Goal: Task Accomplishment & Management: Complete application form

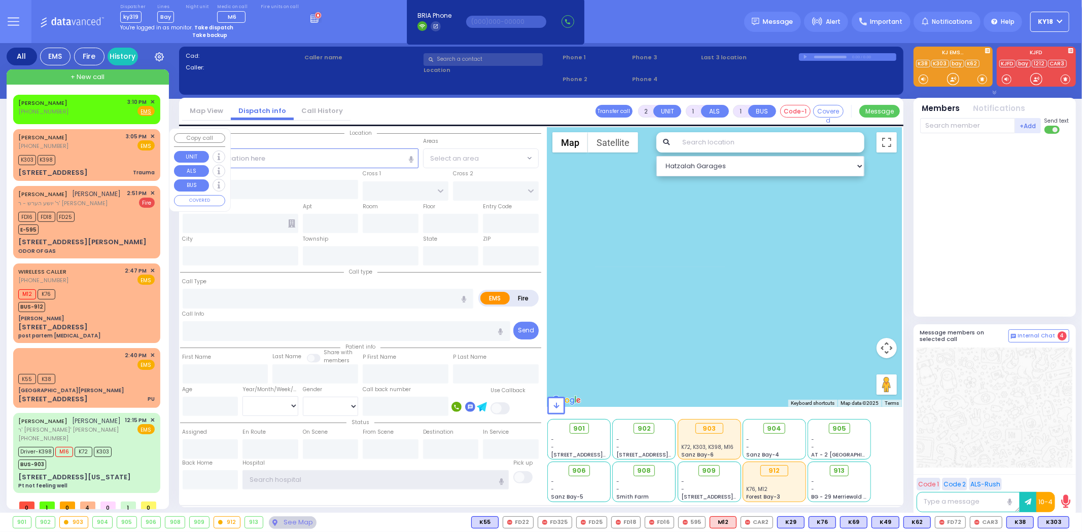
type input "ky18"
click at [90, 168] on div "[STREET_ADDRESS] Trauma" at bounding box center [86, 173] width 136 height 10
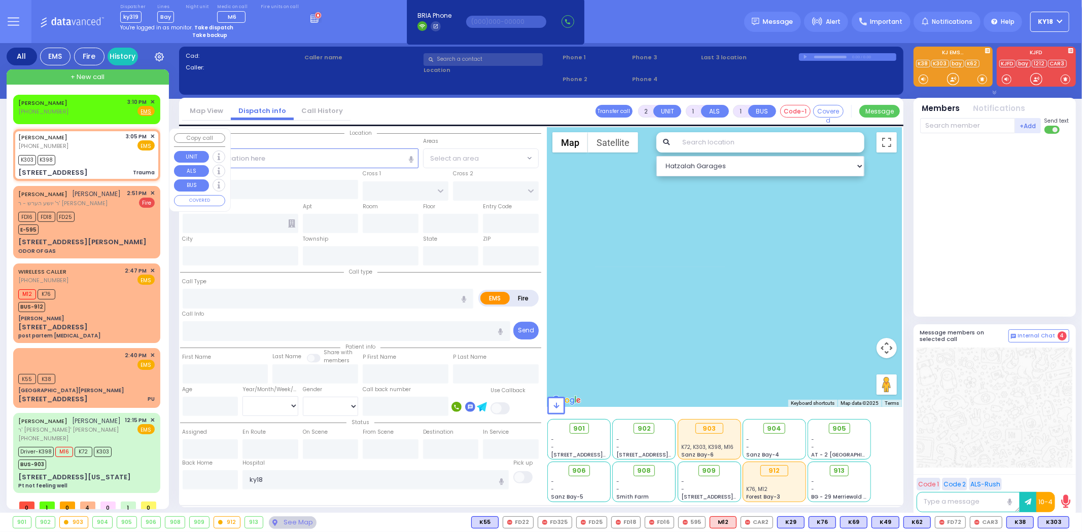
type input "0"
select select
type input "Trauma"
radio input "true"
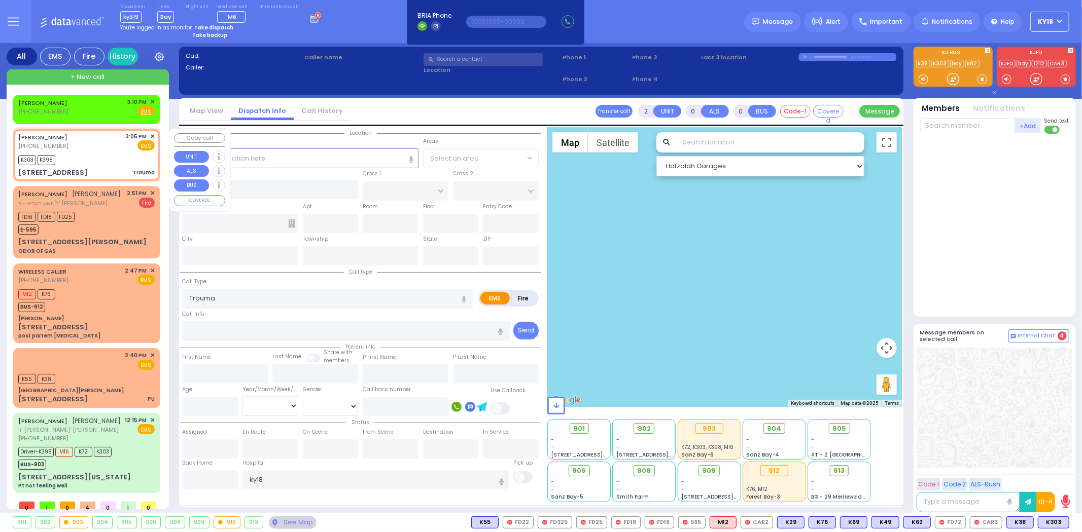
select select
type input "15:05"
type input "15:09"
type input "[GEOGRAPHIC_DATA]"
type input "[STREET_ADDRESS]"
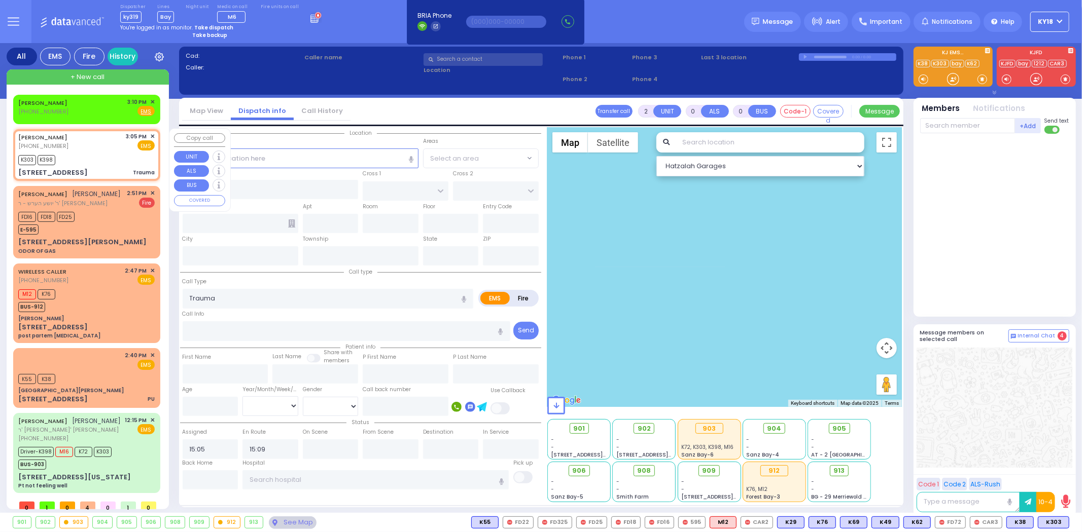
type input "Monroe"
type input "[US_STATE]"
type input "10950"
select select "Hatzalah Garages"
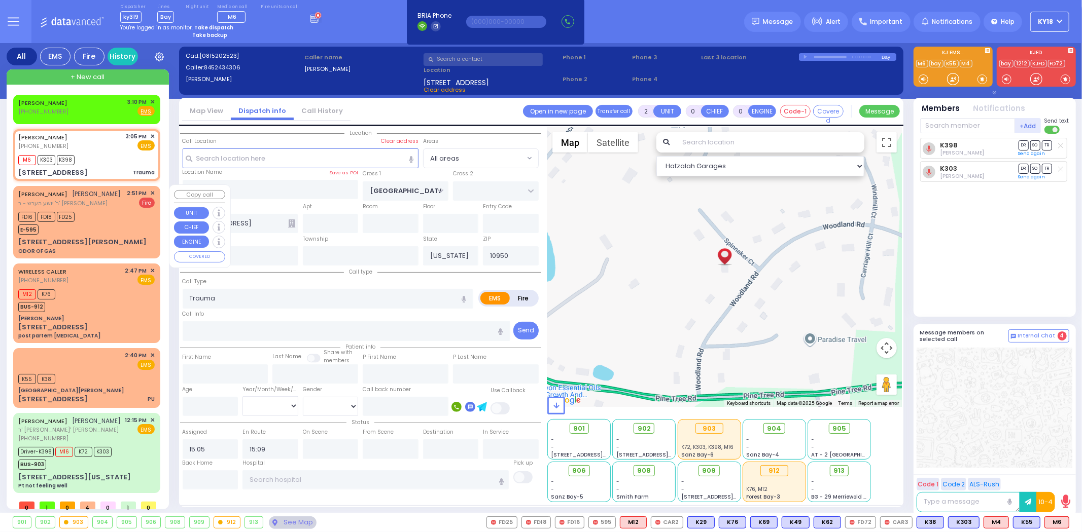
select select
radio input "true"
select select
select select "Hatzalah Garages"
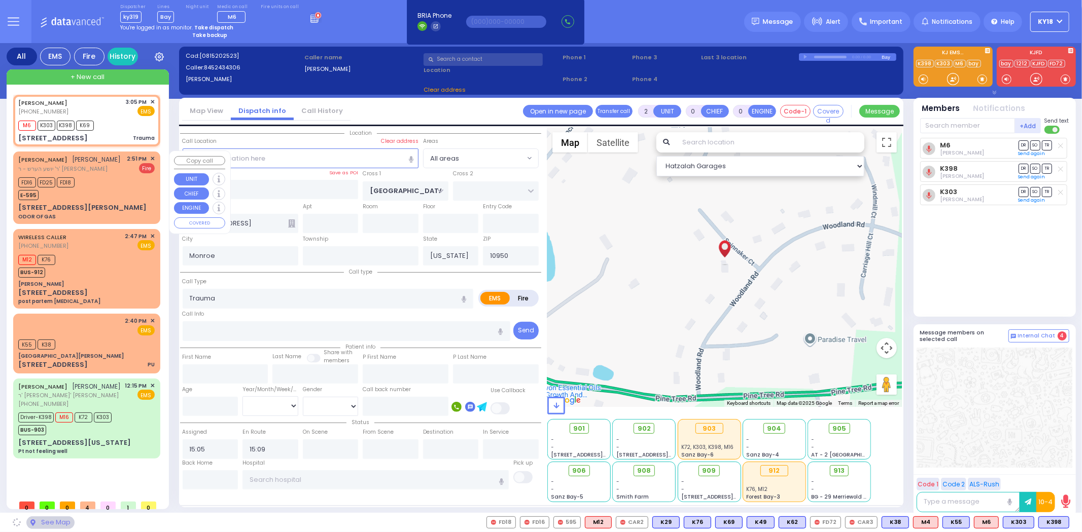
select select
radio input "true"
select select
select select "Hatzalah Garages"
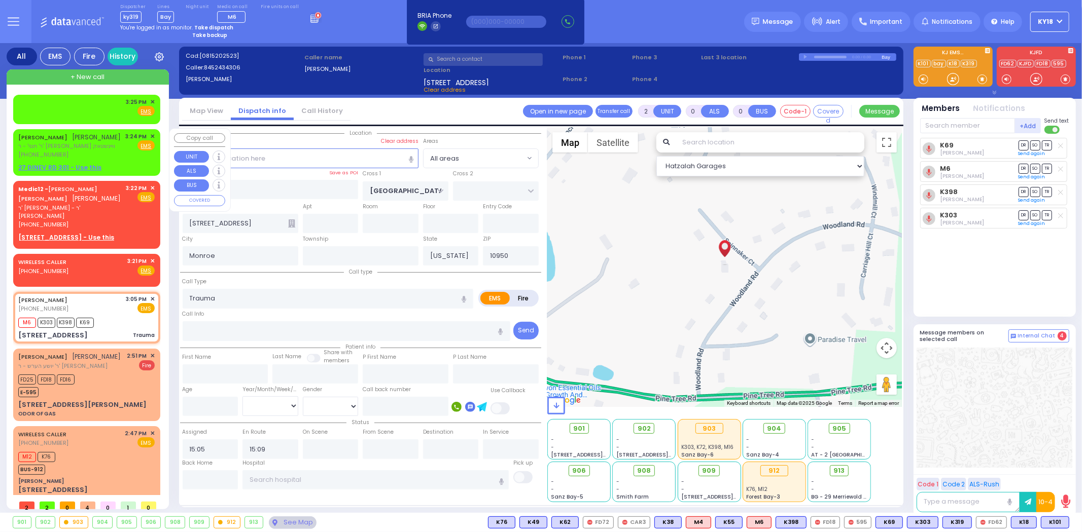
click at [85, 143] on span "ר' חנני' - ר' [PERSON_NAME] וויינשטאק" at bounding box center [69, 146] width 103 height 9
type input "1"
select select
radio input "true"
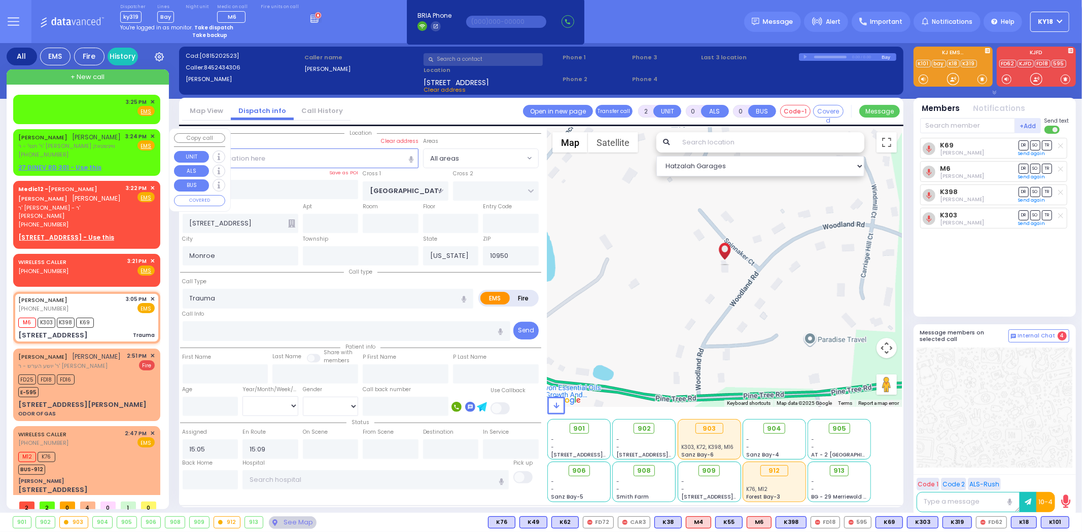
type input "[PERSON_NAME]"
select select
type input "15:24"
select select "Hatzalah Garages"
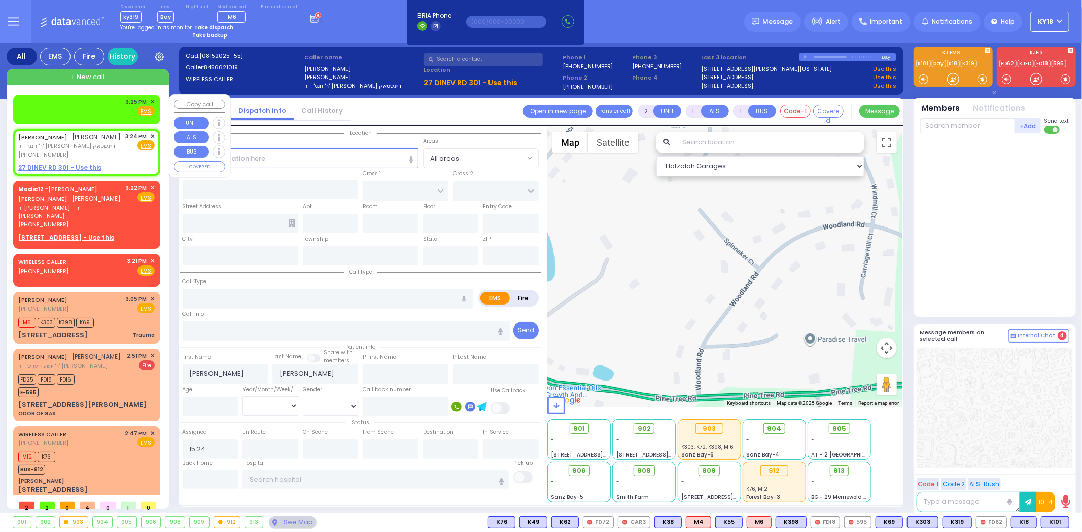
click at [150, 99] on span "✕" at bounding box center [152, 102] width 5 height 9
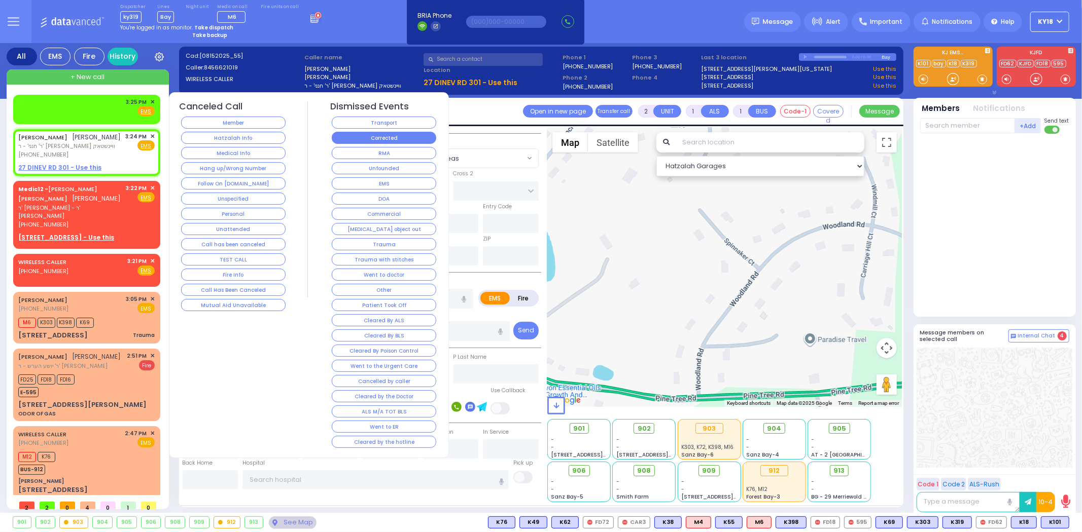
click at [350, 139] on button "Corrected" at bounding box center [384, 138] width 104 height 12
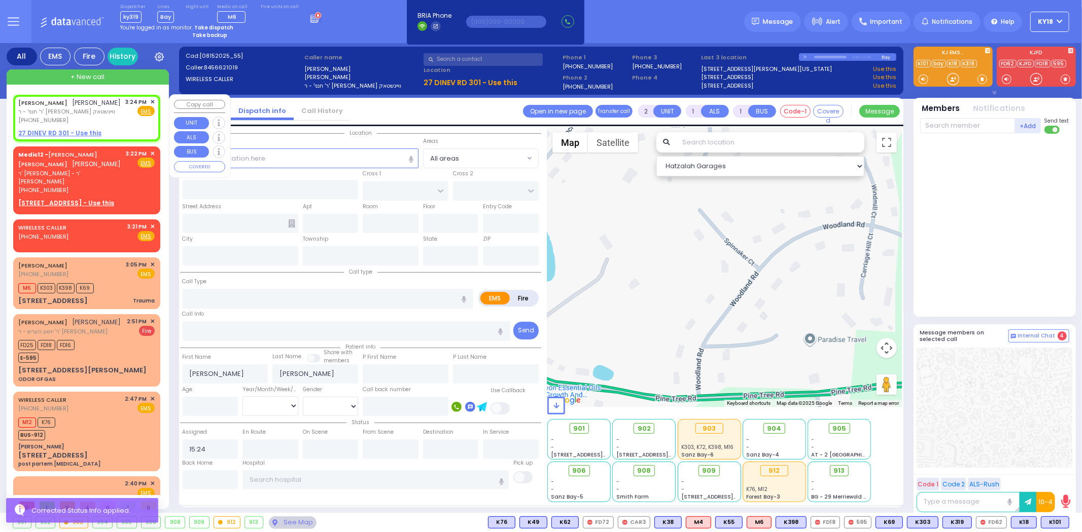
click at [114, 125] on div "[PERSON_NAME] [PERSON_NAME] ר' חנני' - ר' [PERSON_NAME] וויינשטאק [PHONE_NUMBER…" at bounding box center [86, 117] width 143 height 43
select select
radio input "true"
select select
select select "Hatzalah Garages"
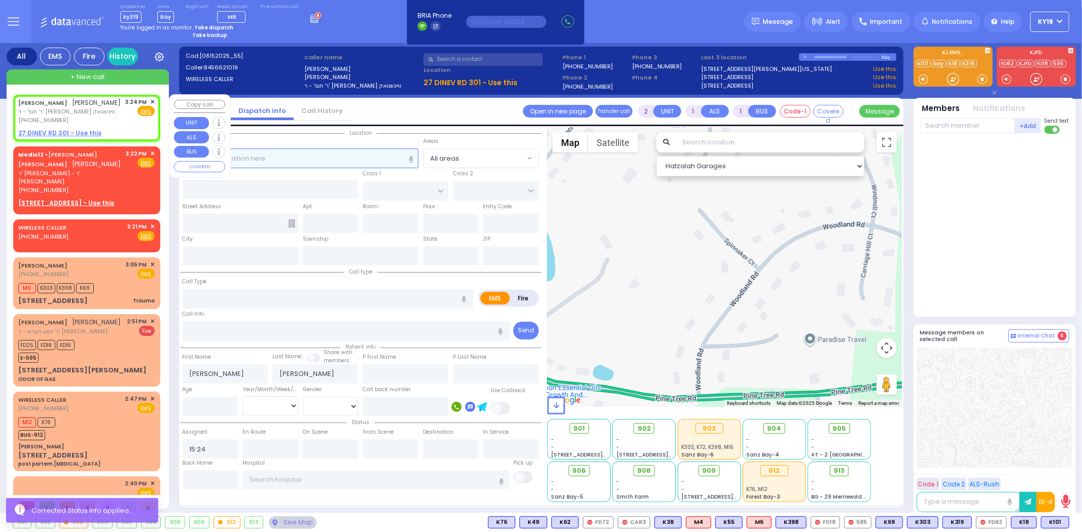
click at [297, 160] on input "text" at bounding box center [301, 158] width 236 height 19
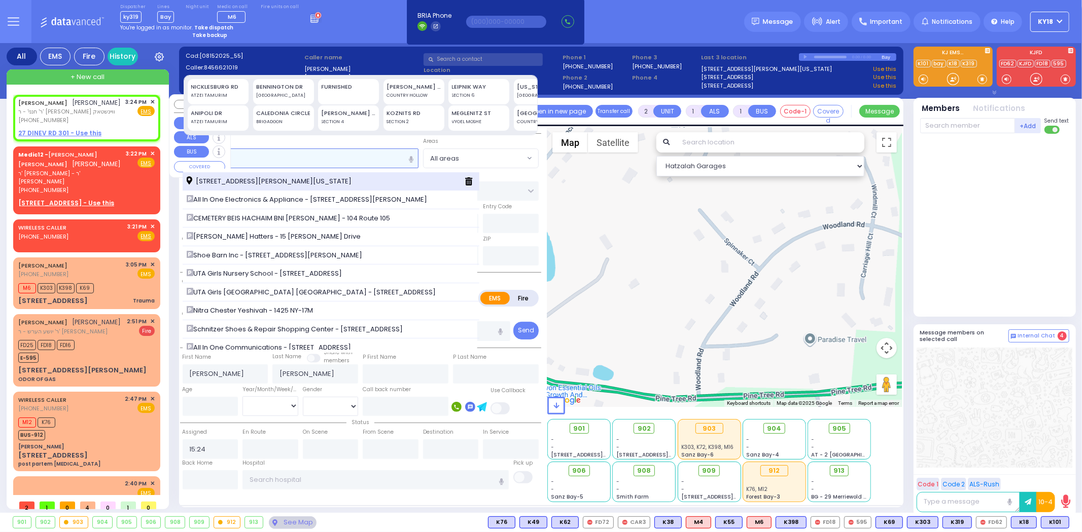
type input "1 ni"
click at [312, 178] on span "[STREET_ADDRESS][PERSON_NAME][US_STATE]" at bounding box center [271, 181] width 168 height 10
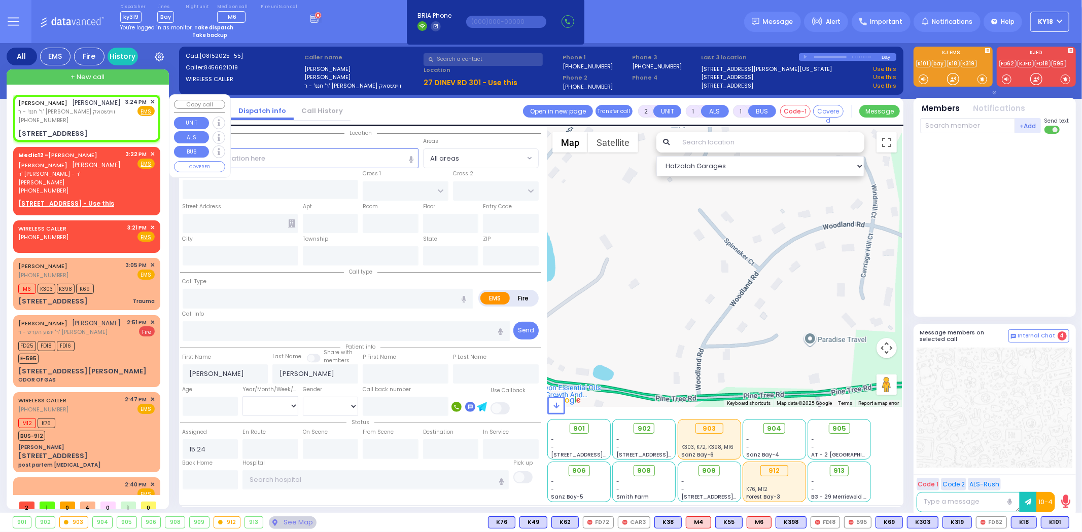
select select
radio input "true"
select select
select select "Hatzalah Garages"
type input "[GEOGRAPHIC_DATA]"
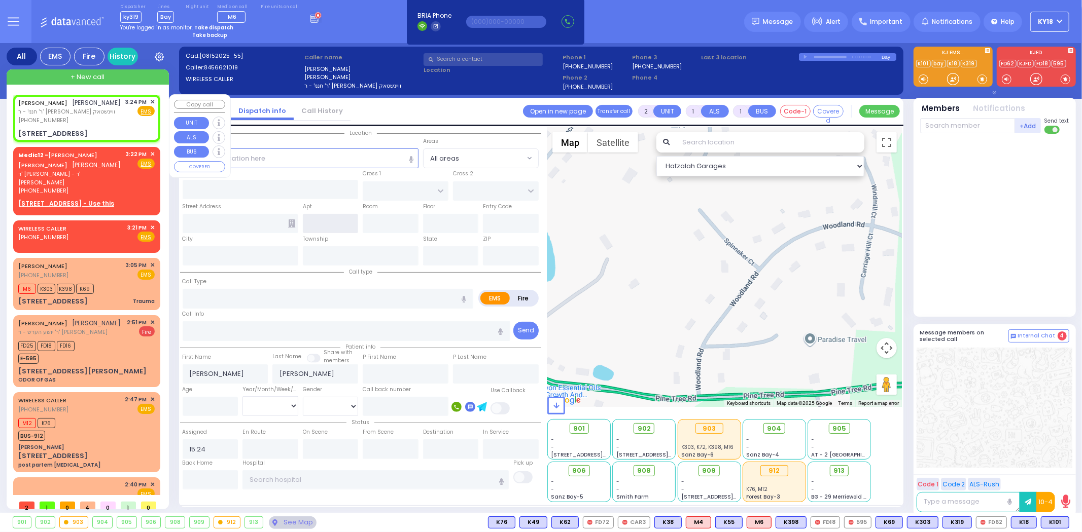
type input "PAKSH PL"
type input "[STREET_ADDRESS]"
type input "[PERSON_NAME]"
type input "[US_STATE]"
type input "10950"
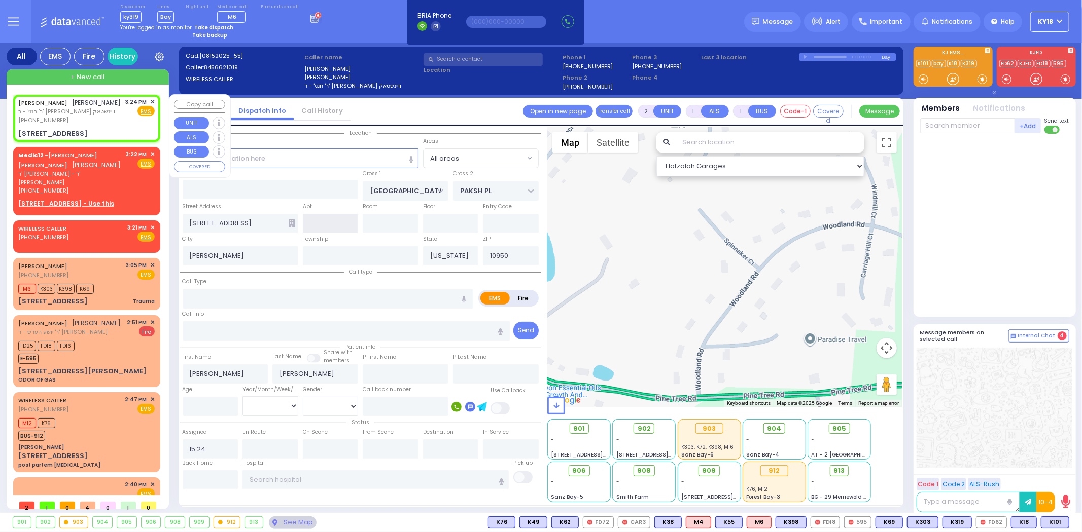
select select "SECTION 5"
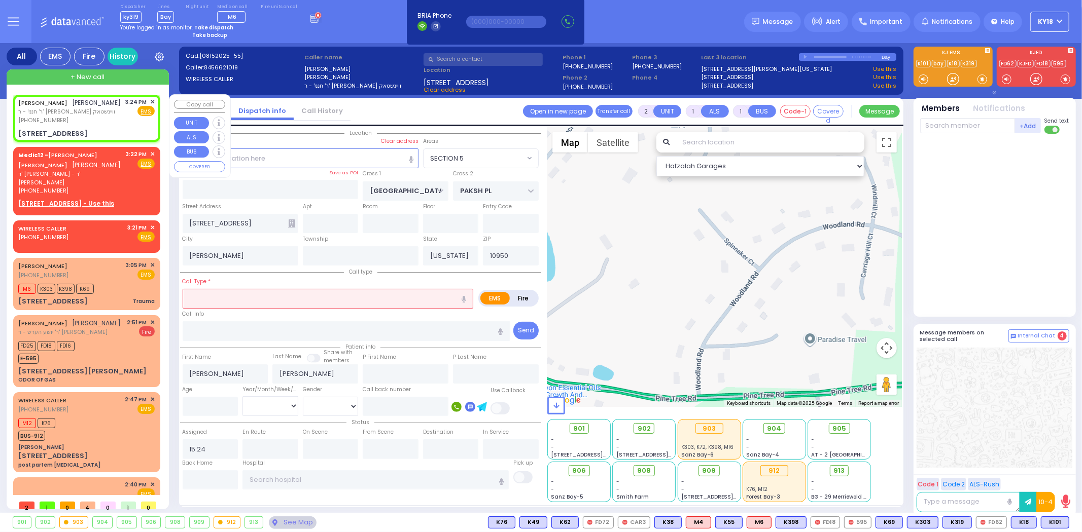
click at [289, 220] on icon at bounding box center [291, 224] width 7 height 8
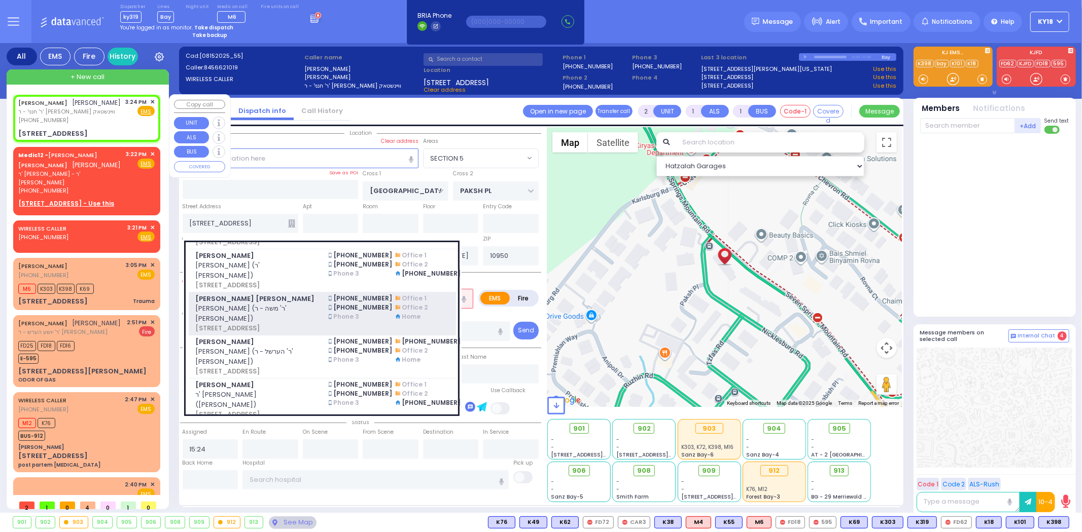
scroll to position [394, 0]
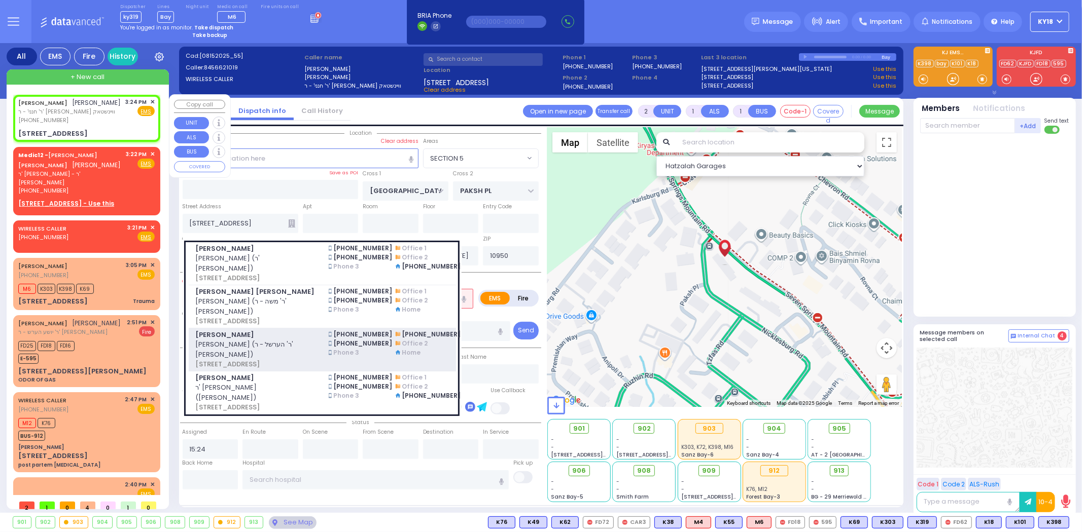
click at [311, 360] on span "[PERSON_NAME] (ר' הערשל - ר' [PERSON_NAME])" at bounding box center [255, 350] width 121 height 20
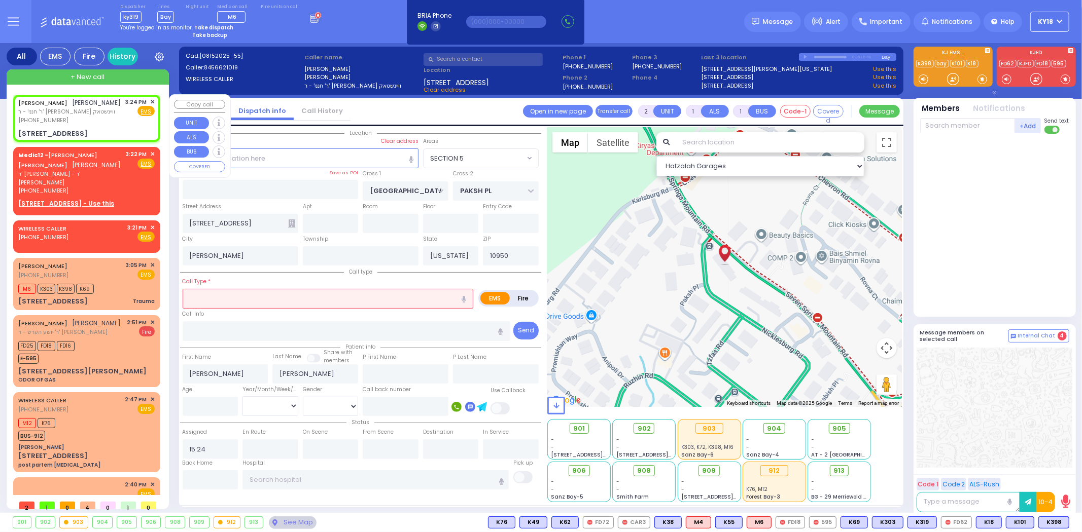
select select
radio input "true"
type input "[PERSON_NAME]"
select select
select select "Hatzalah Garages"
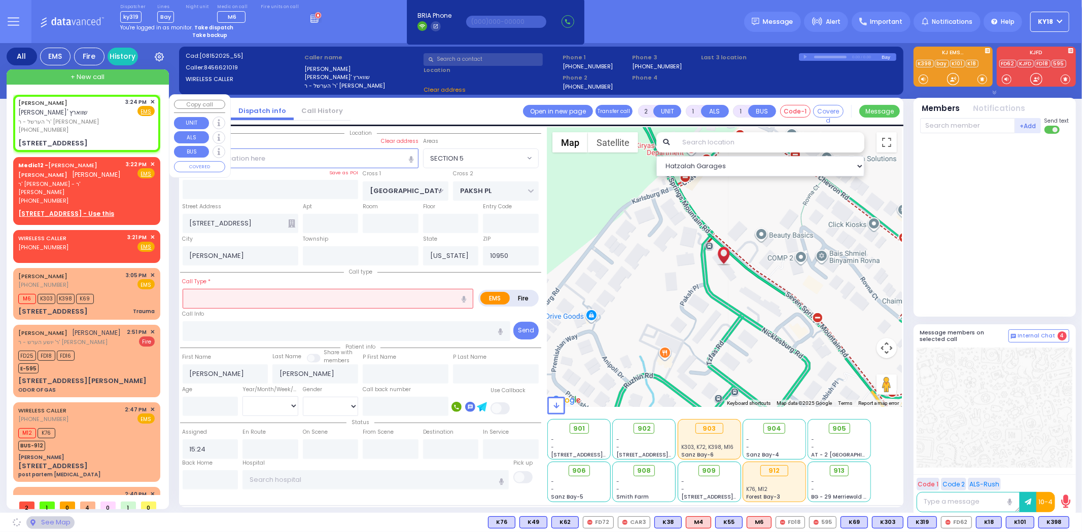
type input "[STREET_ADDRESS]"
type input "201"
select select "SECTION 5"
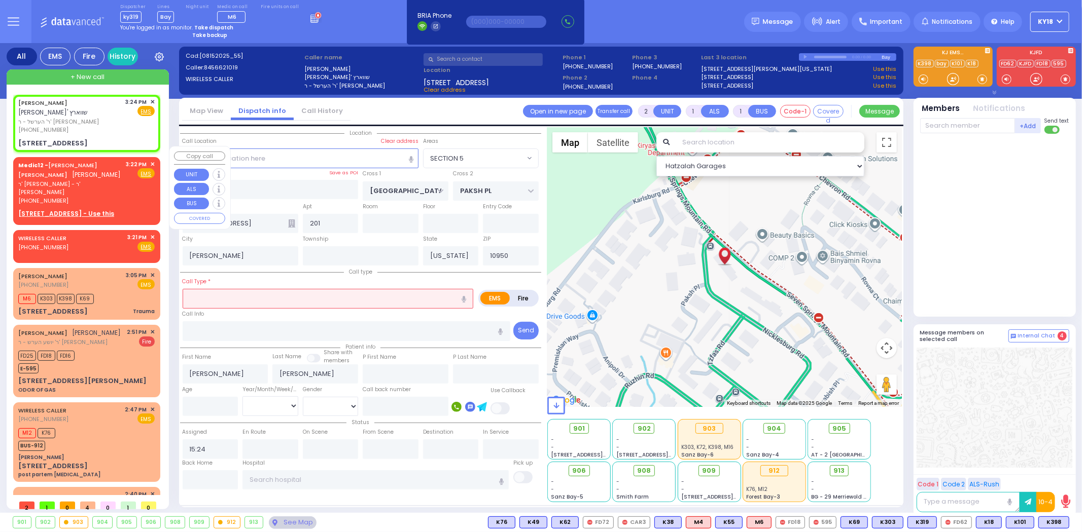
click at [150, 160] on span "✕" at bounding box center [152, 164] width 5 height 9
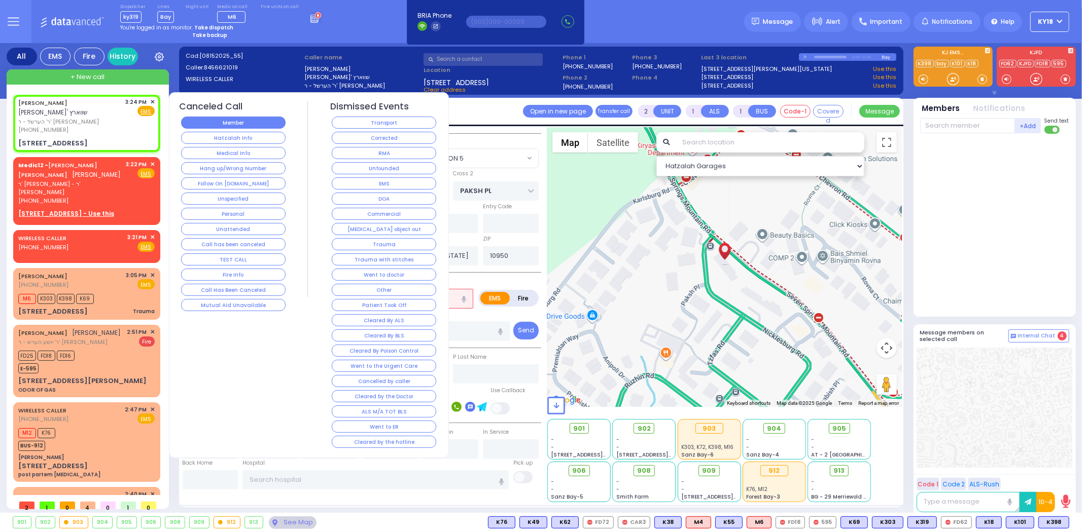
click at [233, 119] on button "Member" at bounding box center [233, 123] width 104 height 12
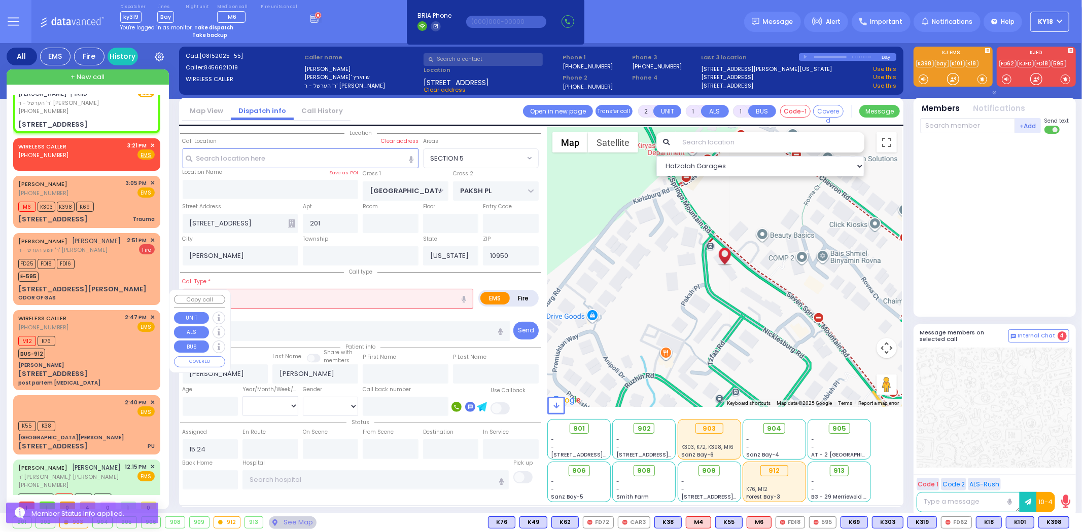
scroll to position [31, 0]
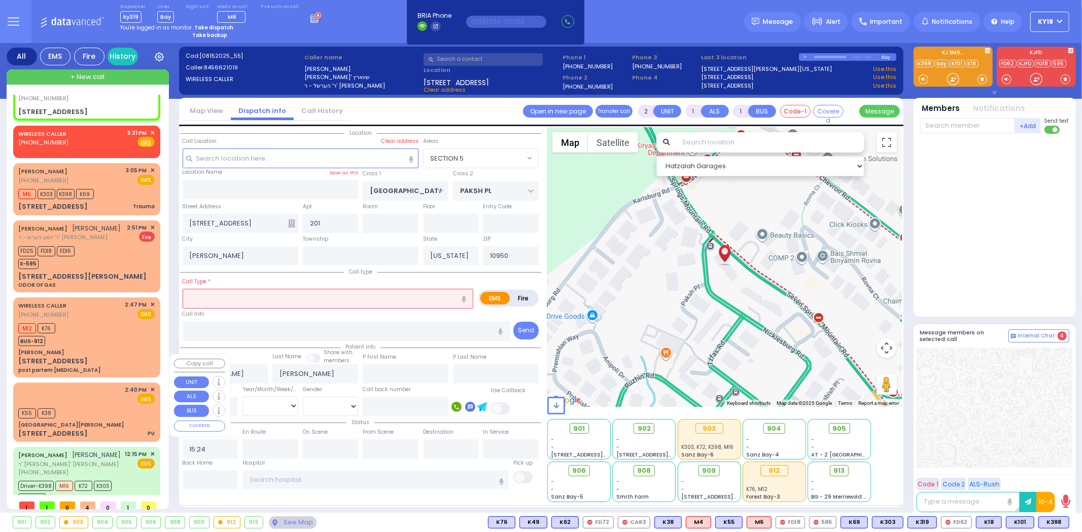
click at [75, 421] on div "[GEOGRAPHIC_DATA][PERSON_NAME]" at bounding box center [70, 425] width 105 height 8
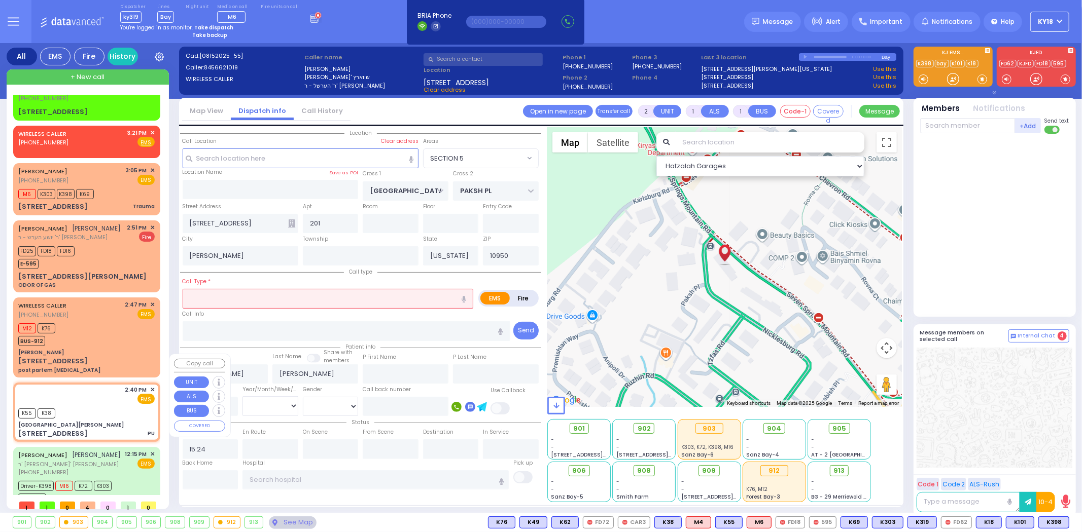
select select
type input "PU"
radio input "true"
select select
type input "14:40"
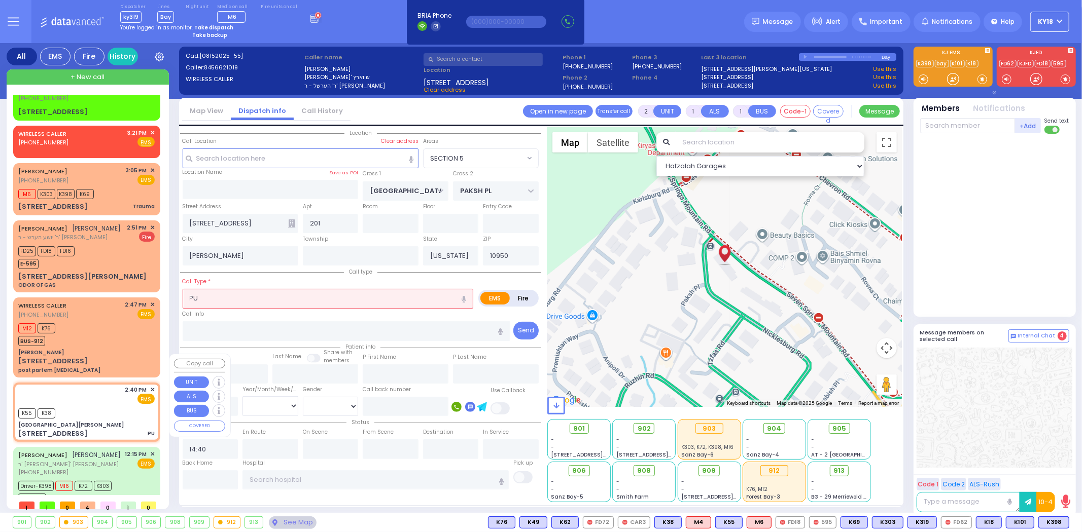
type input "14:45"
type input "[GEOGRAPHIC_DATA]"
select select "Hatzalah Garages"
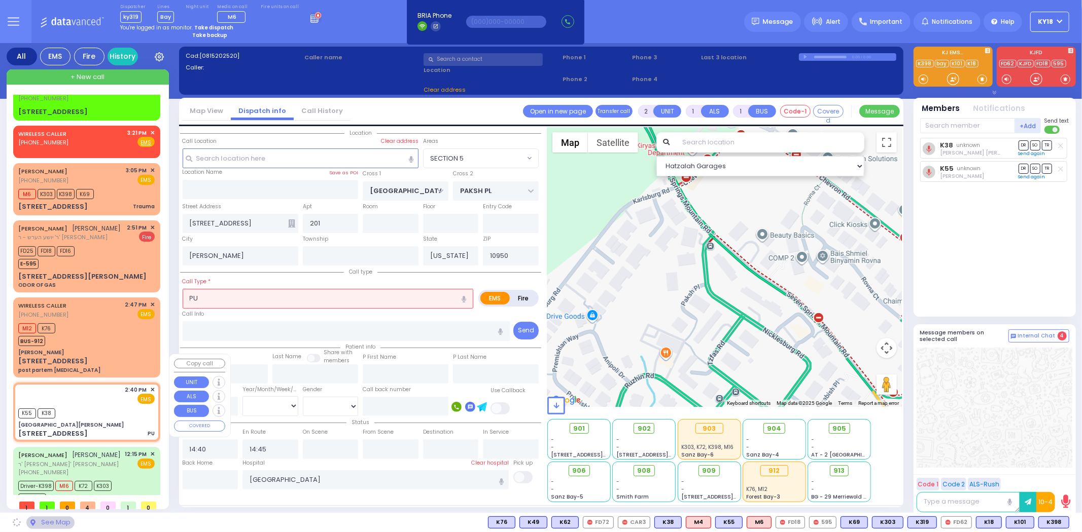
type input "[GEOGRAPHIC_DATA][PERSON_NAME]"
type input "GRAND ST"
type input "VAN DUZER PL"
type input "[STREET_ADDRESS]"
type input "Warwick"
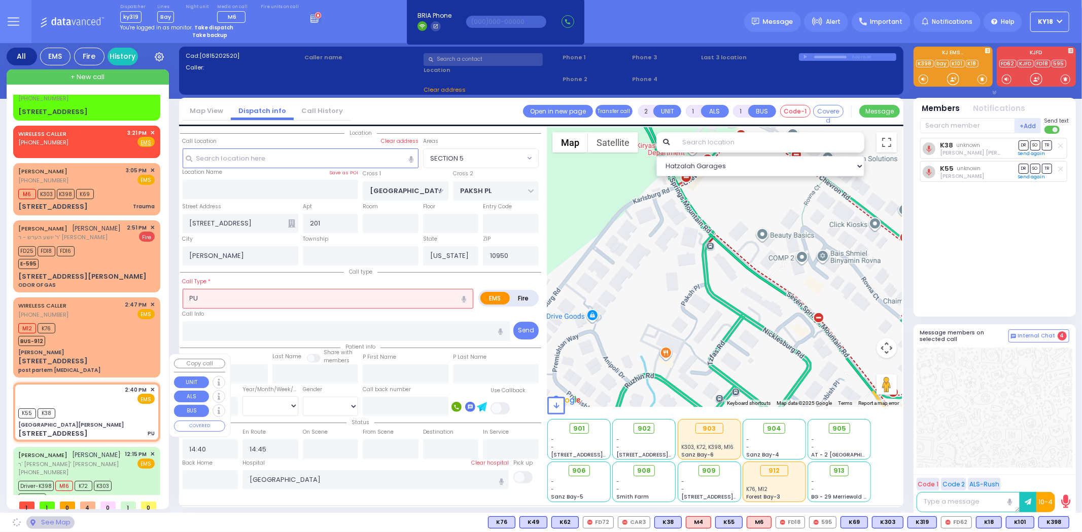
type input "10990"
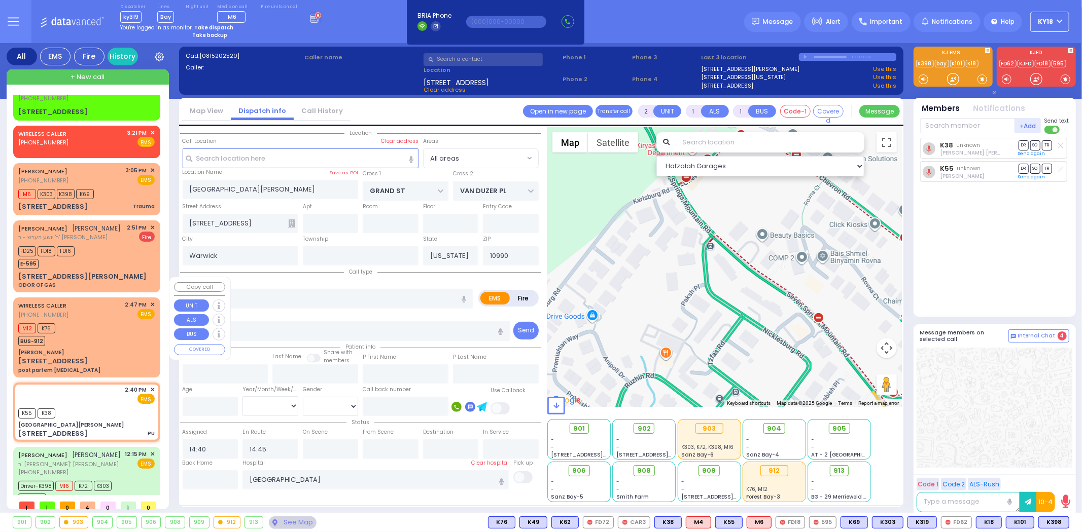
click at [105, 349] on div "[PERSON_NAME]" at bounding box center [86, 353] width 136 height 8
select select
type input "post partem [MEDICAL_DATA]"
radio input "true"
select select
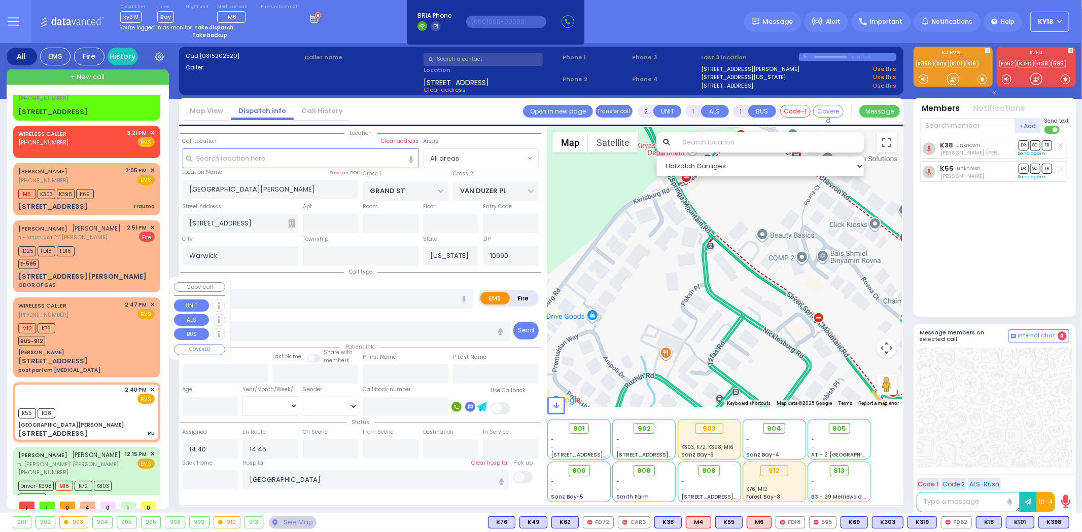
type input "14:47"
type input "14:51"
select select "Hatzalah Garages"
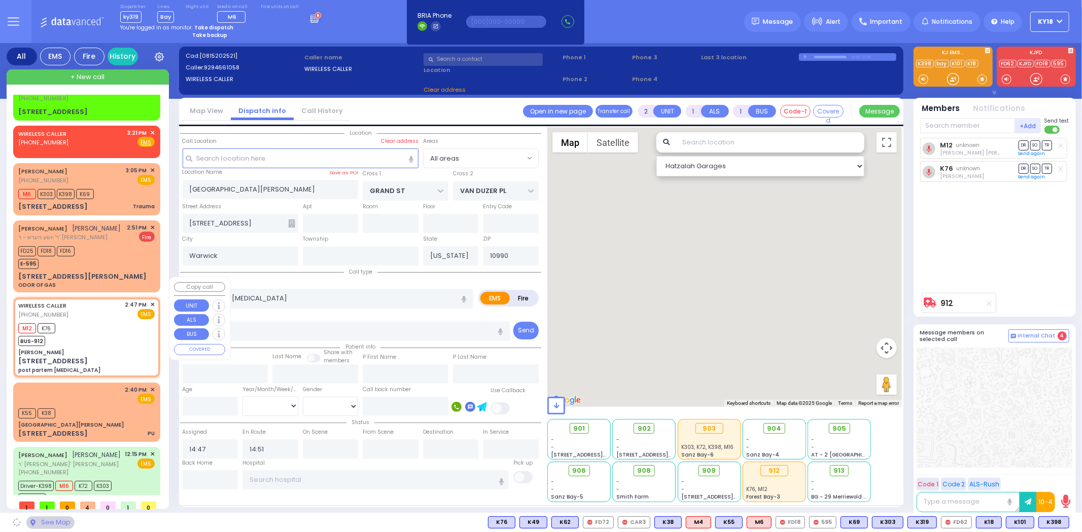
type input "[PERSON_NAME]"
type input "[GEOGRAPHIC_DATA]"
type input "[STREET_ADDRESS]"
type input "Monroe"
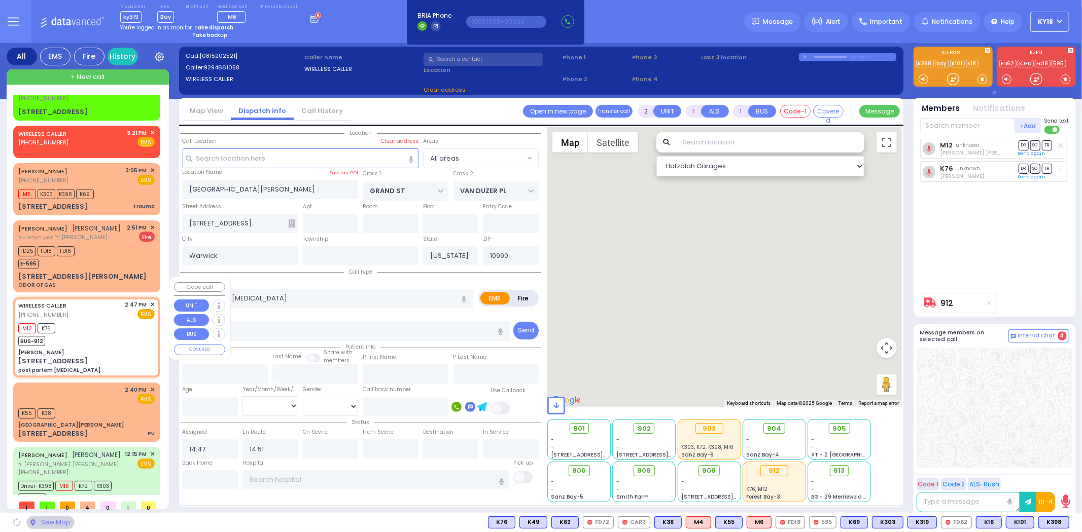
type input "10950"
select select "SECTION 5"
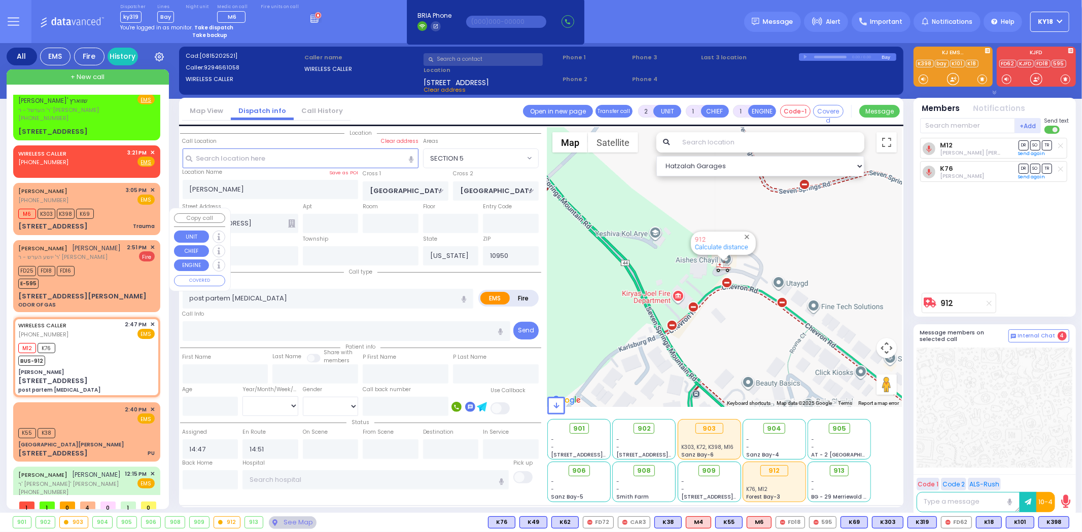
scroll to position [0, 0]
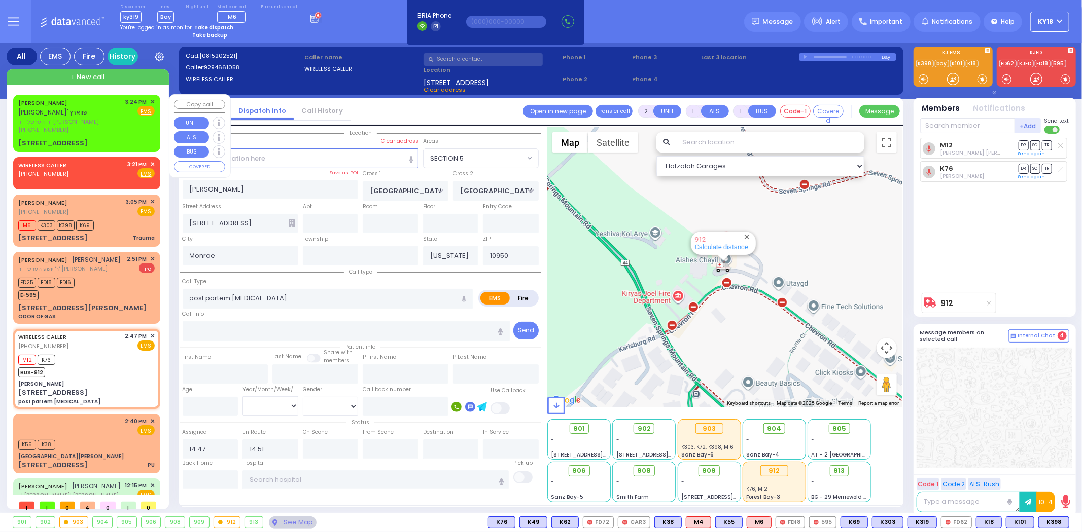
click at [78, 127] on div "[PERSON_NAME] [PERSON_NAME] ר' הערשל - ר' [PERSON_NAME] [PHONE_NUMBER] 3:24 PM …" at bounding box center [86, 123] width 143 height 54
select select
radio input "true"
type input "[PERSON_NAME]"
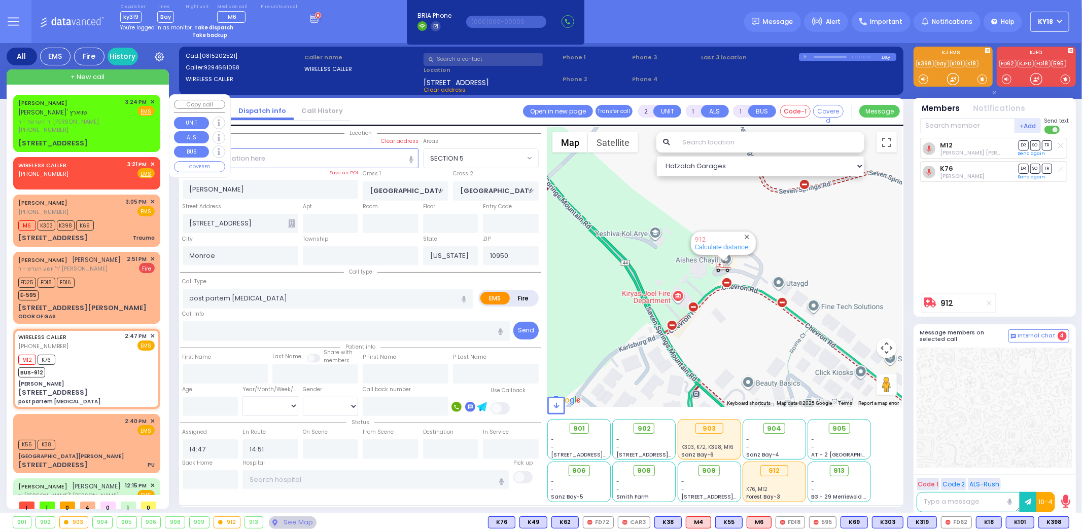
select select
type input "15:24"
select select "Hatzalah Garages"
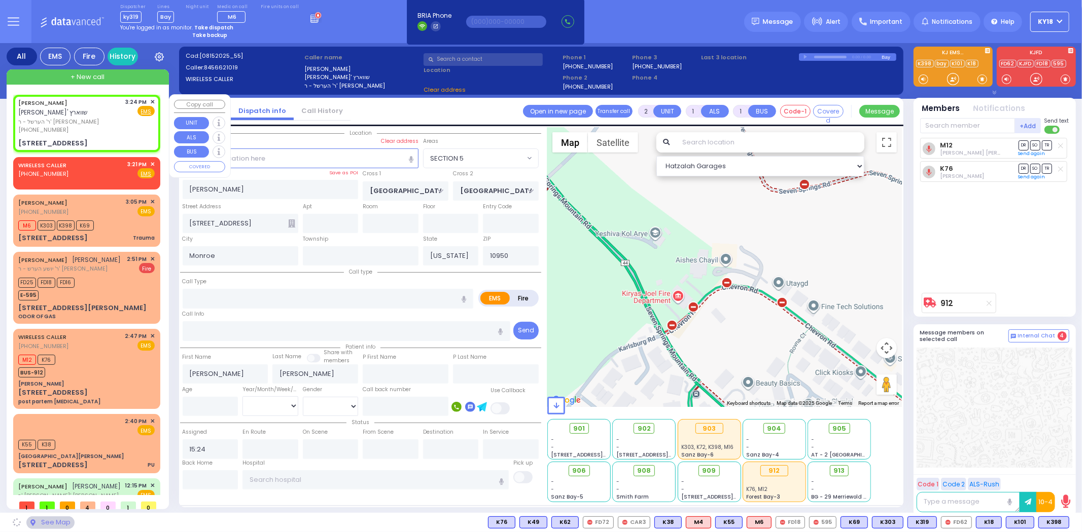
type input "PAKSH PL"
type input "[STREET_ADDRESS]"
type input "201"
type input "[PERSON_NAME]"
select select "SECTION 5"
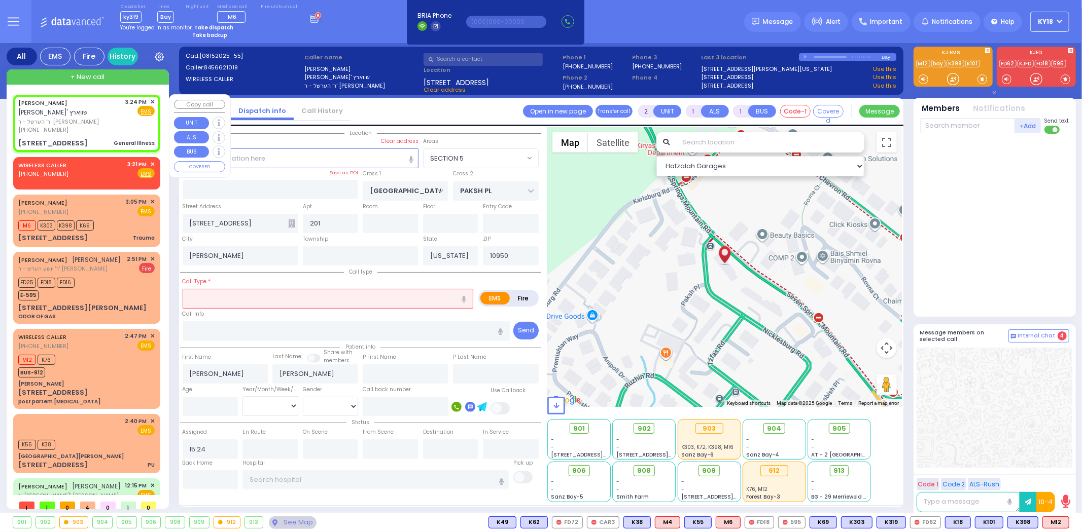
type input "1"
type input "0"
select select
type input "General Illness"
radio input "true"
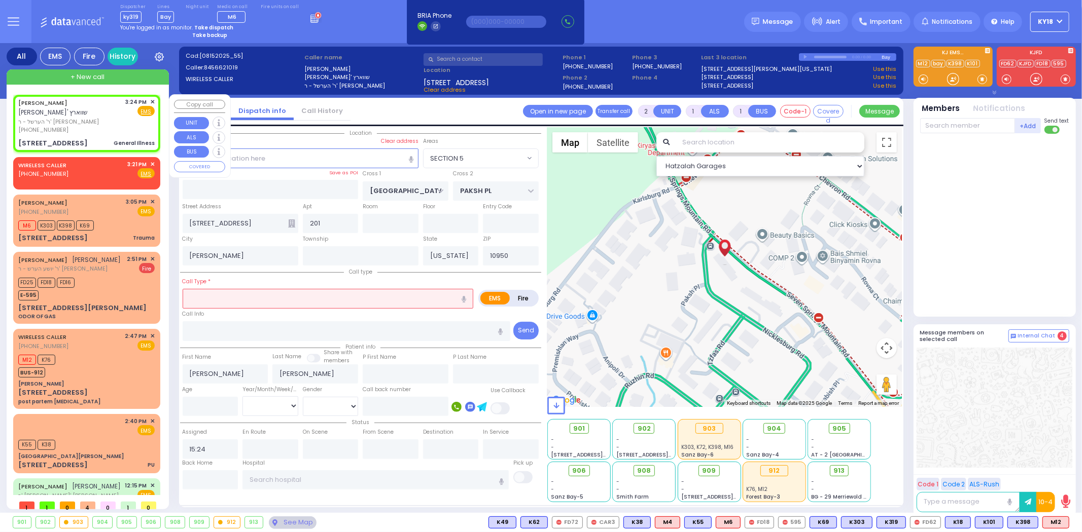
select select
select select "Hatzalah Garages"
select select "SECTION 5"
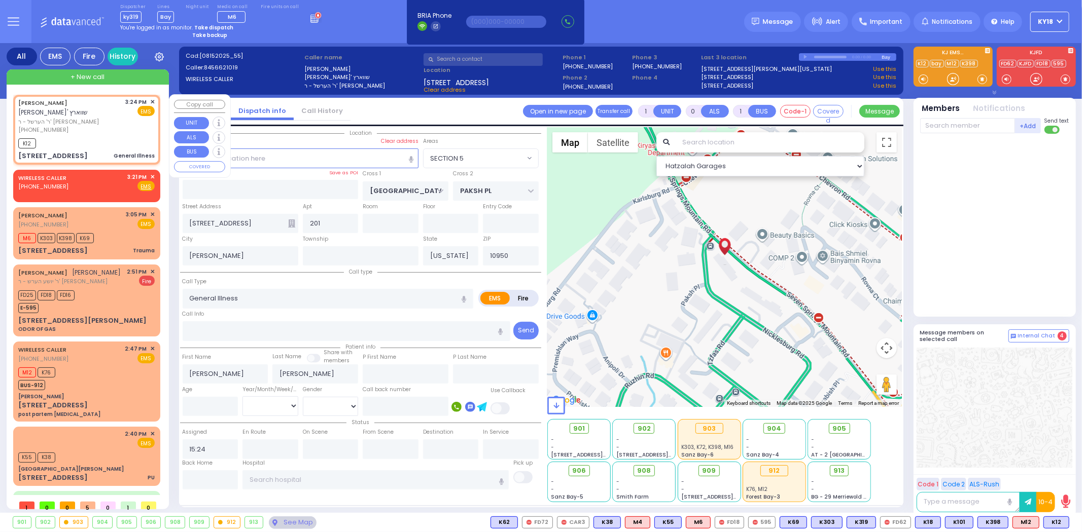
select select
radio input "true"
select select
type input "15:28"
select select "Hatzalah Garages"
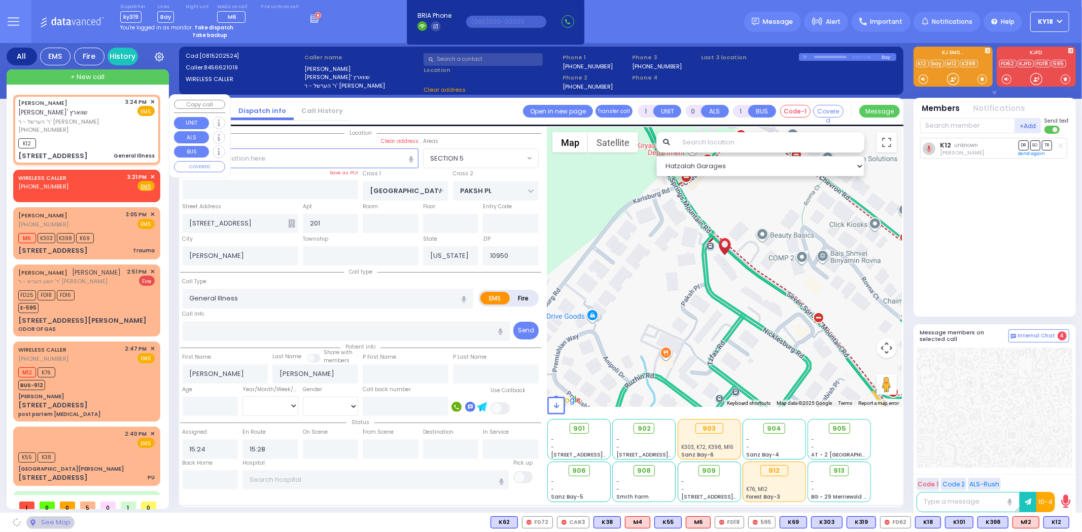
select select "SECTION 5"
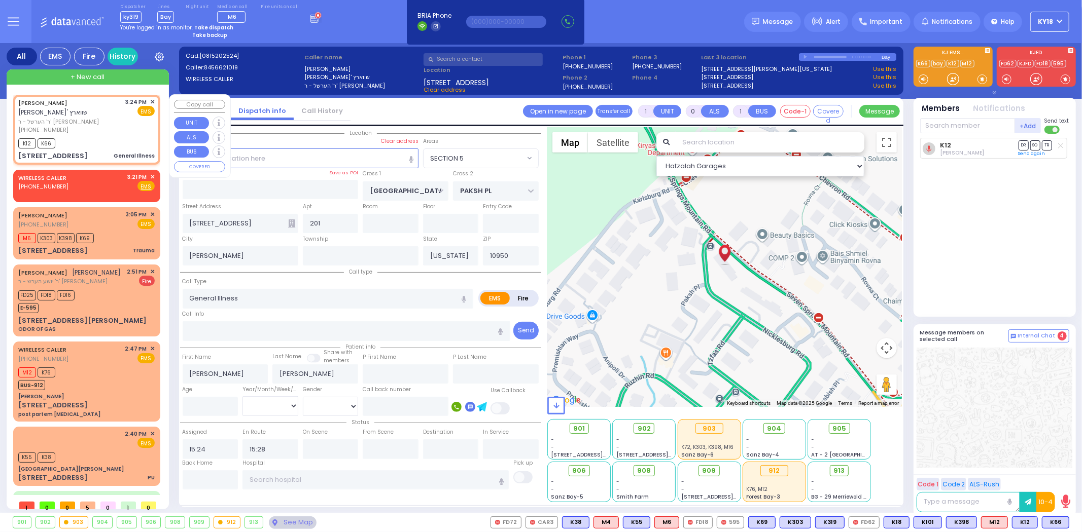
select select
radio input "true"
select select
select select "Hatzalah Garages"
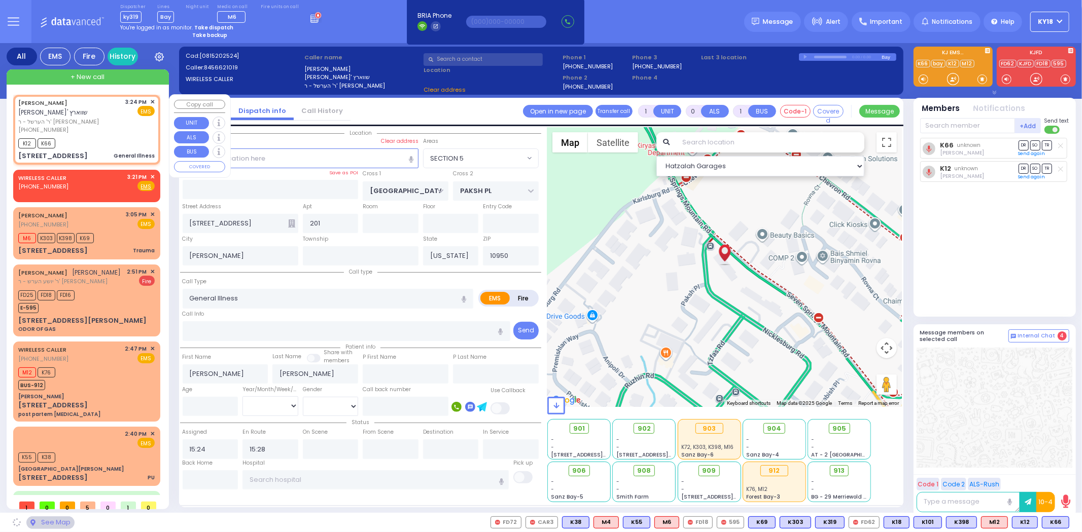
select select "SECTION 5"
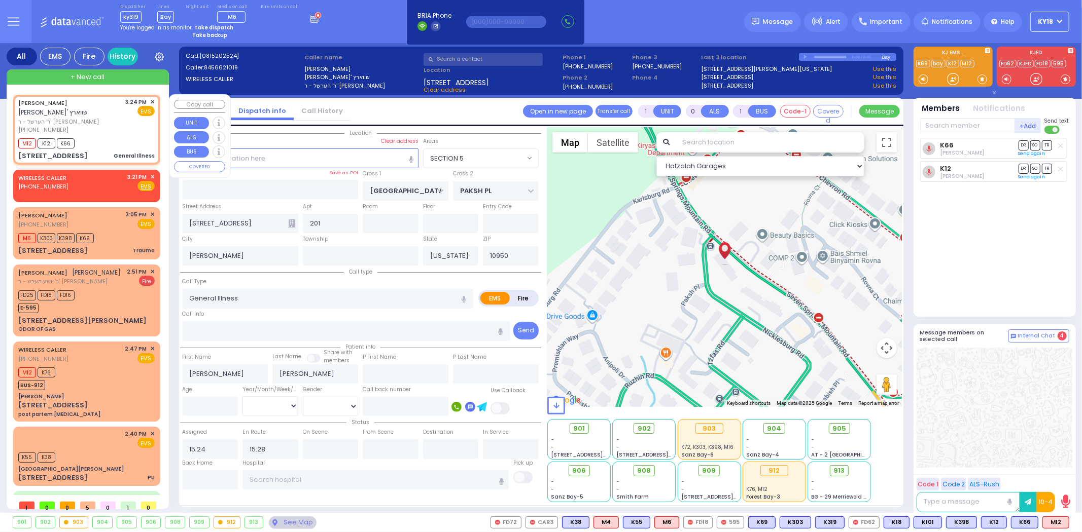
select select
radio input "true"
select select
select select "Hatzalah Garages"
select select "SECTION 5"
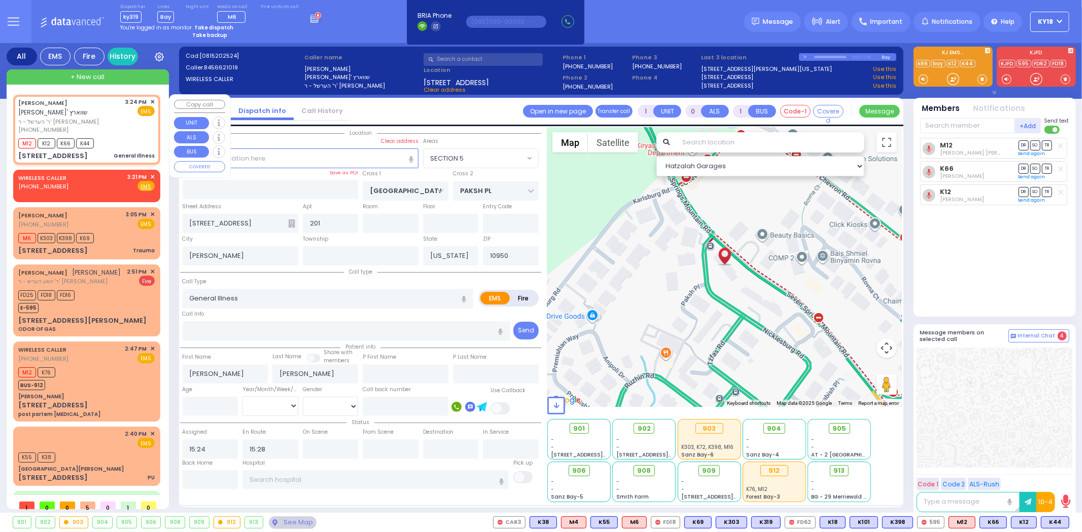
select select
radio input "true"
select select
select select "Hatzalah Garages"
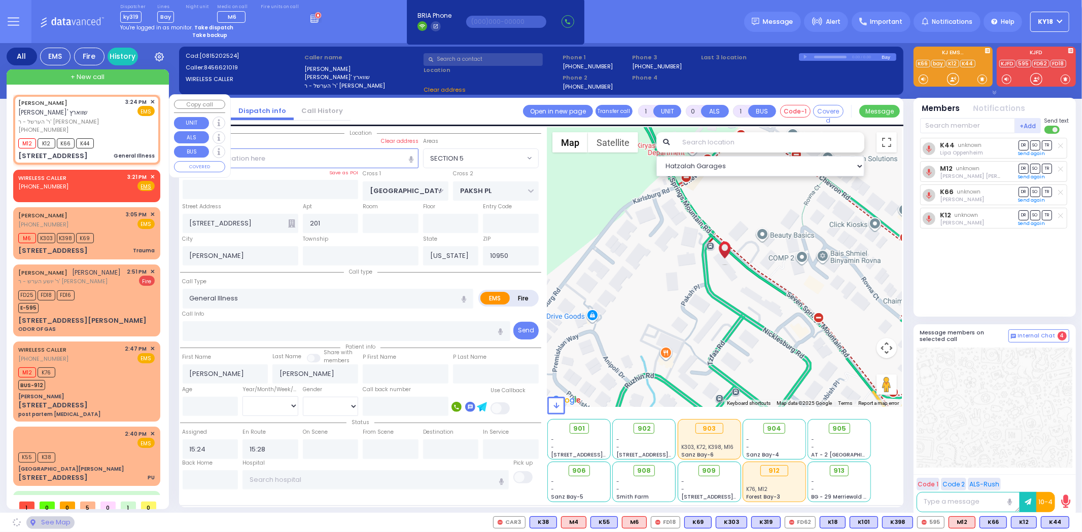
select select "SECTION 5"
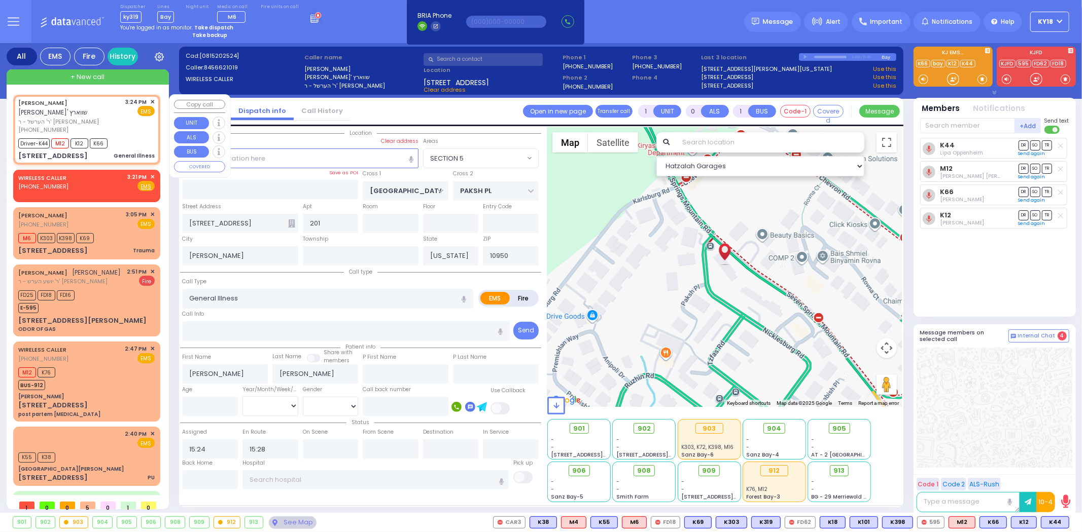
select select
radio input "true"
select select
select select "Hatzalah Garages"
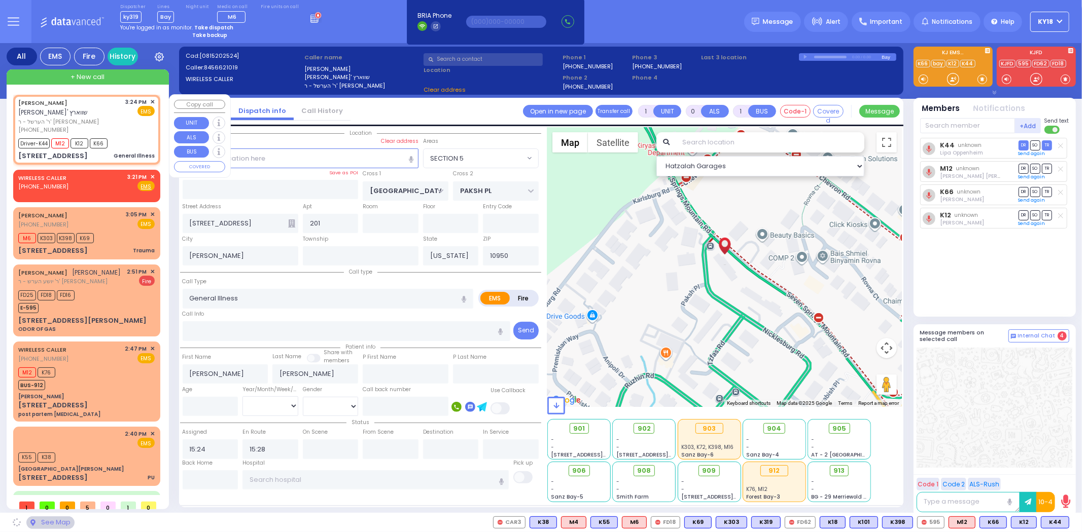
select select "SECTION 5"
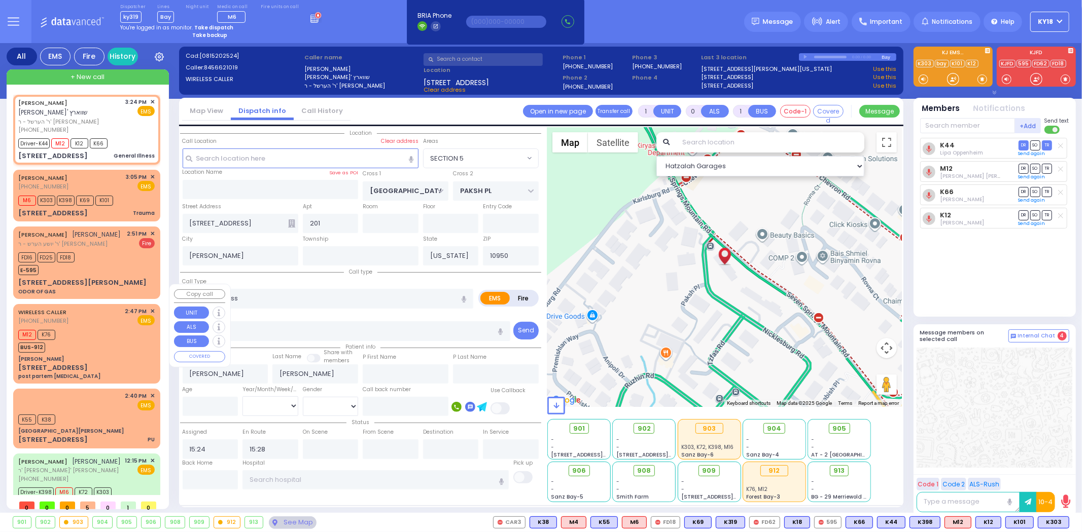
click at [85, 328] on div "M12 K76 BUS-912" at bounding box center [86, 340] width 136 height 25
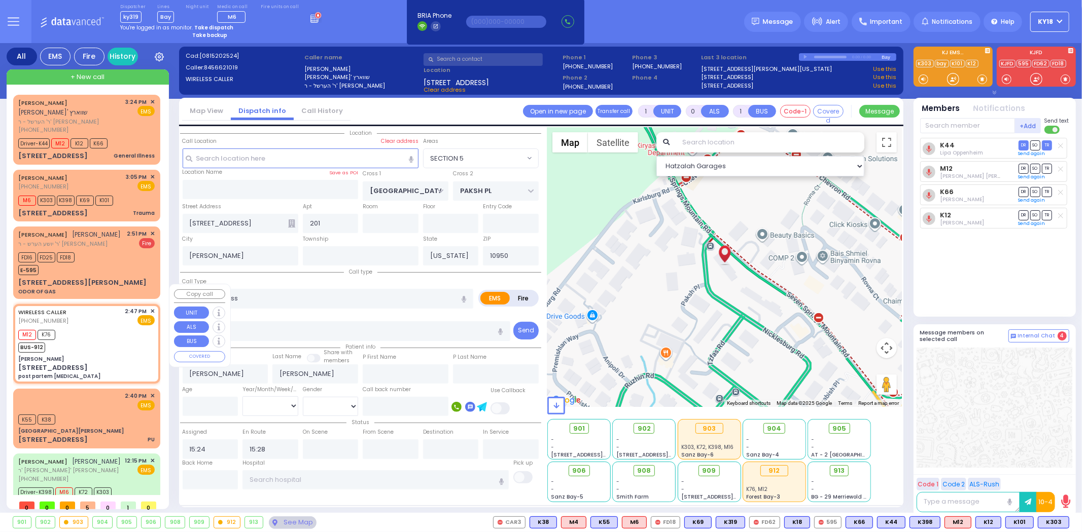
type input "2"
type input "1"
select select
type input "post partem [MEDICAL_DATA]"
radio input "true"
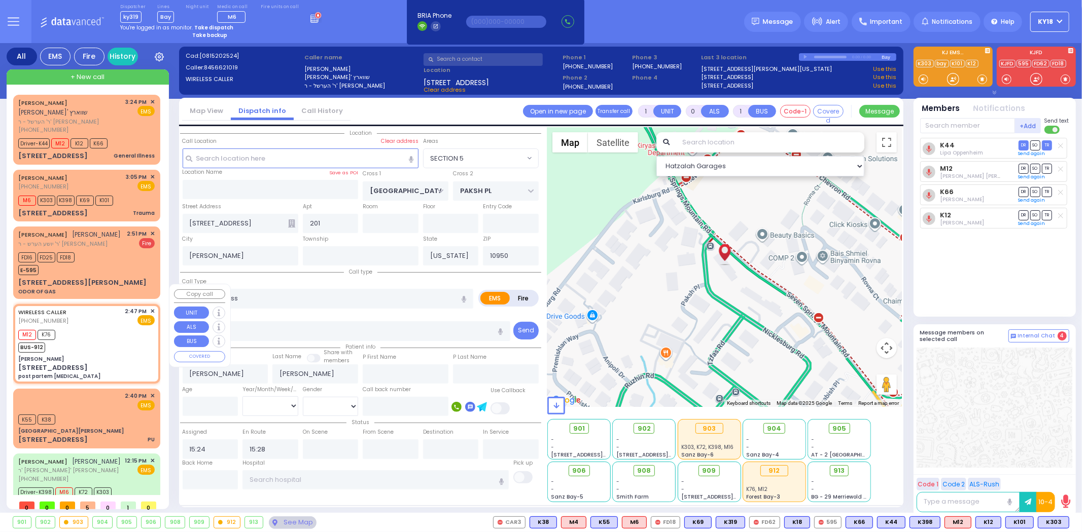
select select
type input "14:47"
type input "14:51"
type input "[PERSON_NAME]"
type input "[GEOGRAPHIC_DATA]"
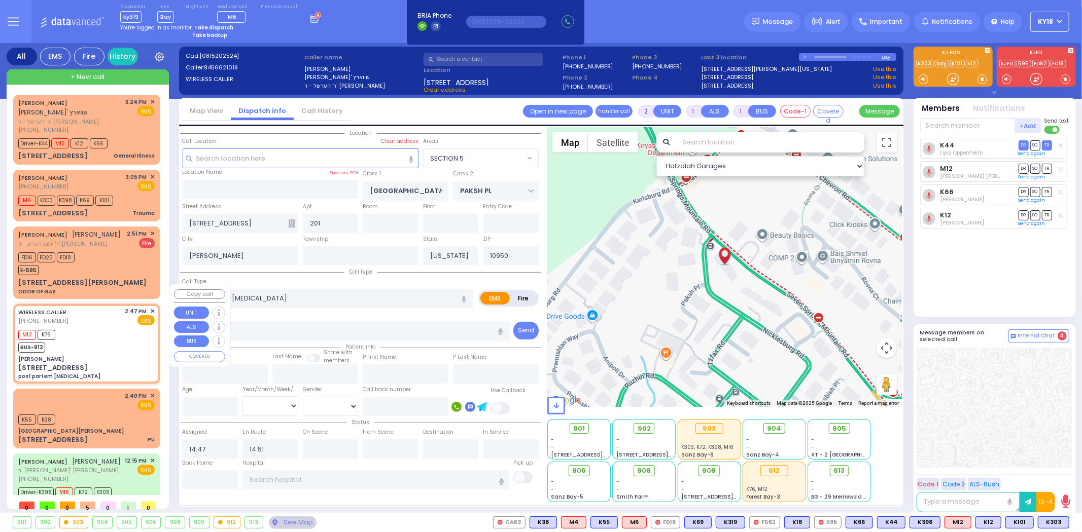
type input "[STREET_ADDRESS]"
type input "Monroe"
select select "SECTION 5"
select select "Hatzalah Garages"
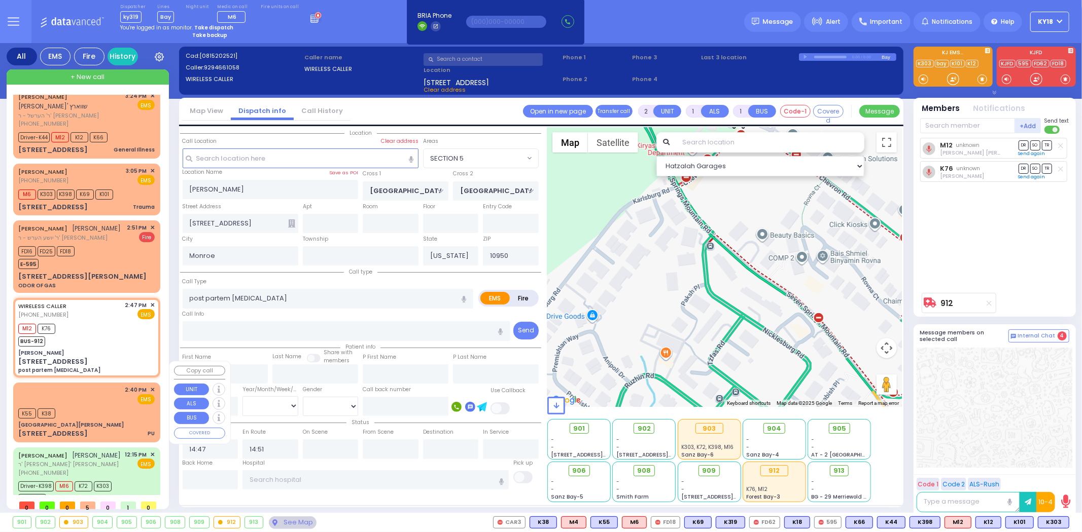
scroll to position [7, 0]
click at [114, 385] on div "2:40 PM ✕ EMS" at bounding box center [86, 394] width 136 height 19
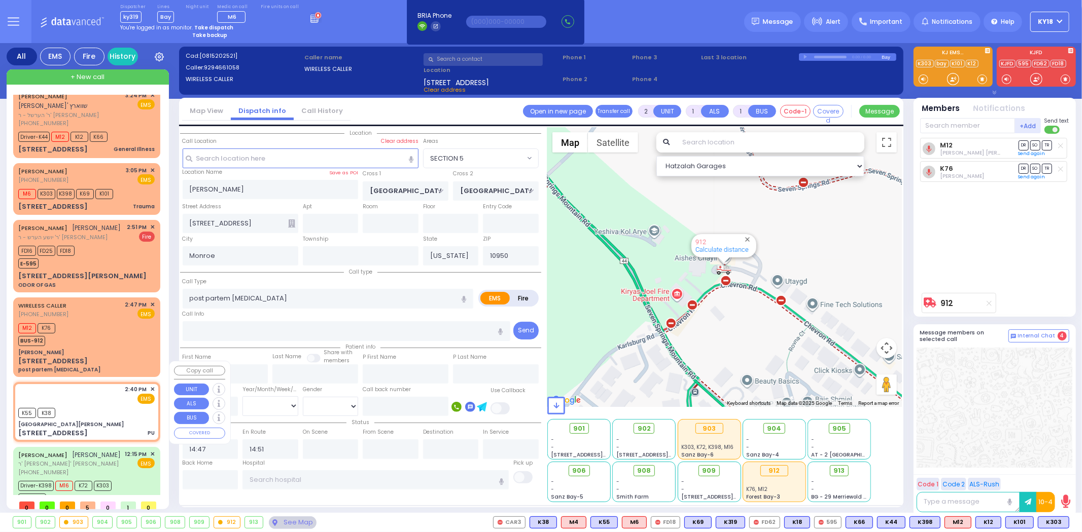
select select
type input "PU"
radio input "true"
select select
type input "14:40"
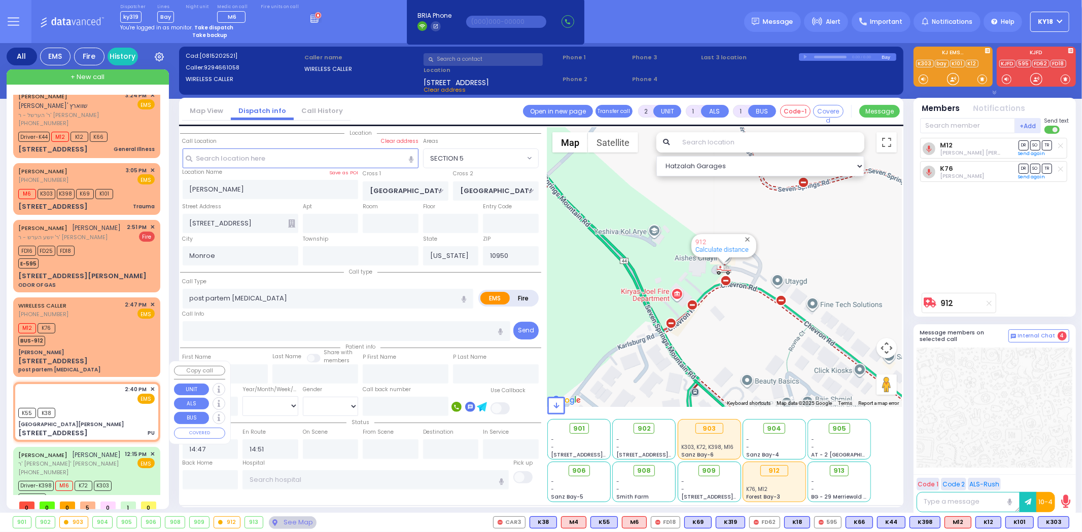
type input "14:45"
type input "[GEOGRAPHIC_DATA]"
select select "Hatzalah Garages"
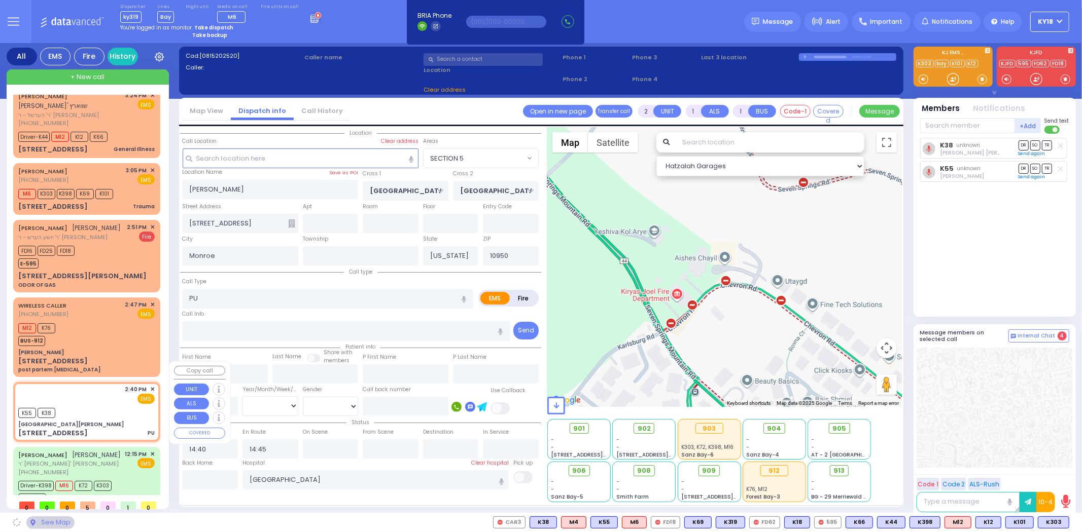
type input "[GEOGRAPHIC_DATA][PERSON_NAME]"
type input "GRAND ST"
type input "VAN DUZER PL"
type input "[STREET_ADDRESS]"
type input "Warwick"
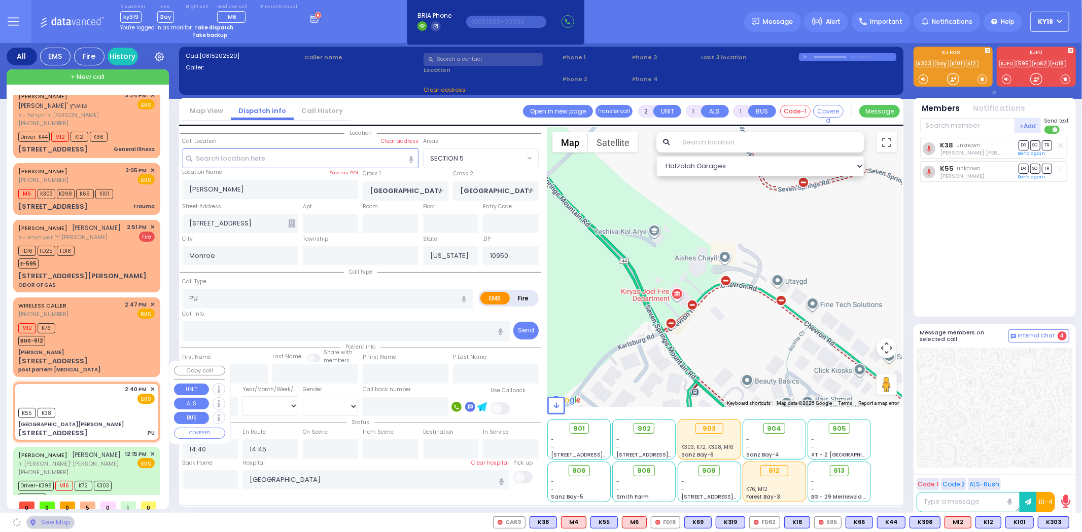
type input "10990"
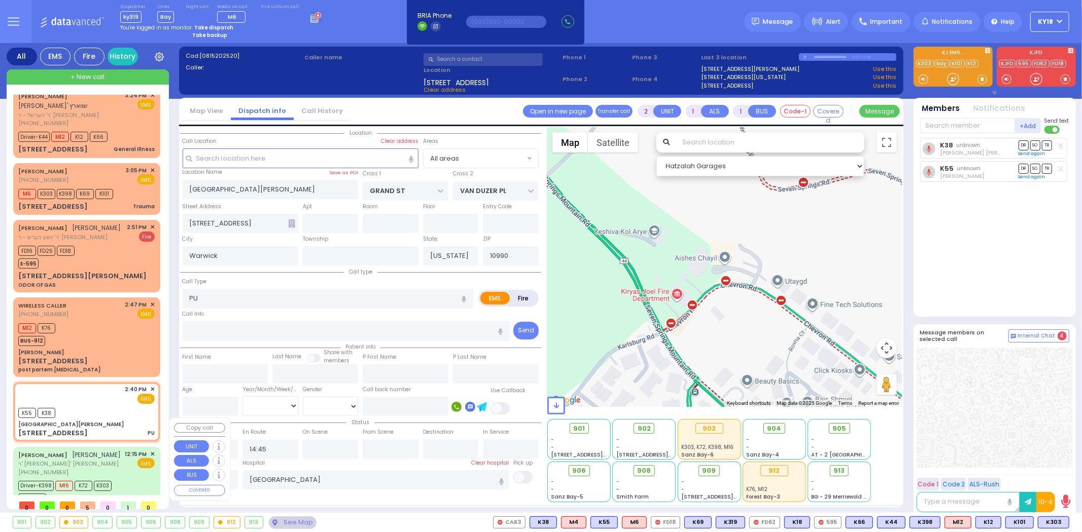
click at [107, 450] on div "[PERSON_NAME] ר' [PERSON_NAME] [PHONE_NUMBER] 12:15 PM ✕ EMS" at bounding box center [86, 463] width 136 height 27
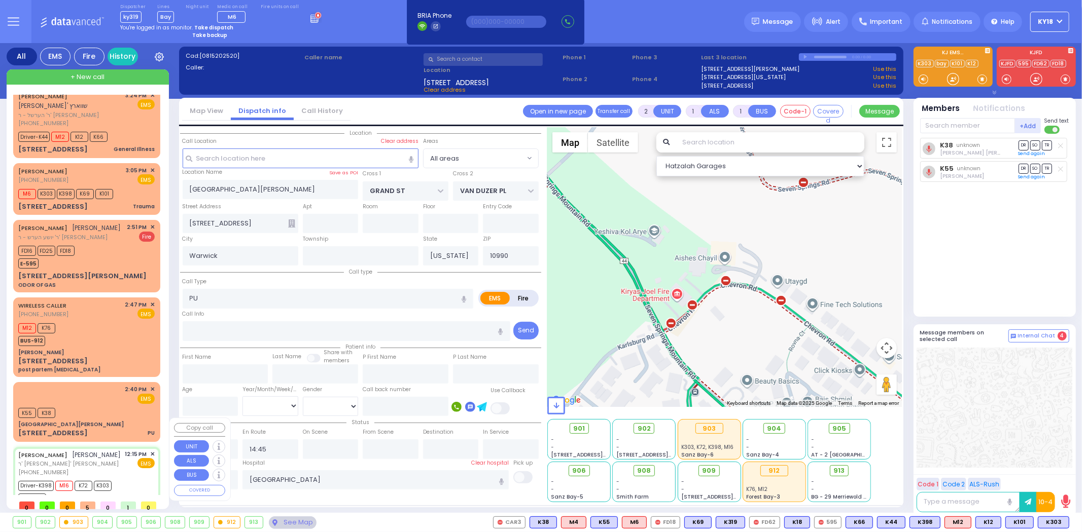
type input "6"
select select
type input "Pt not feeling well"
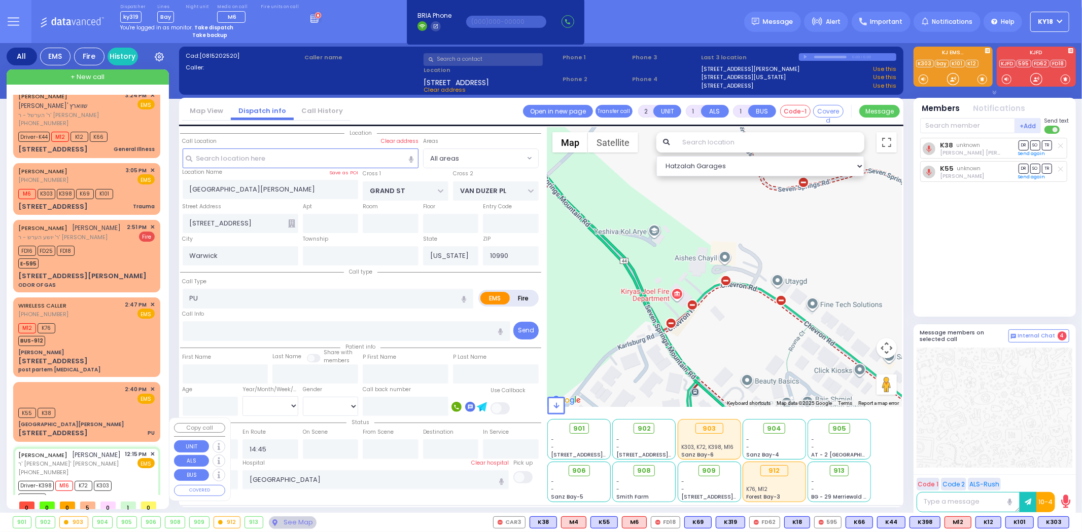
radio input "true"
type input "[PERSON_NAME]"
type input "Goldy"
type input "Tabak"
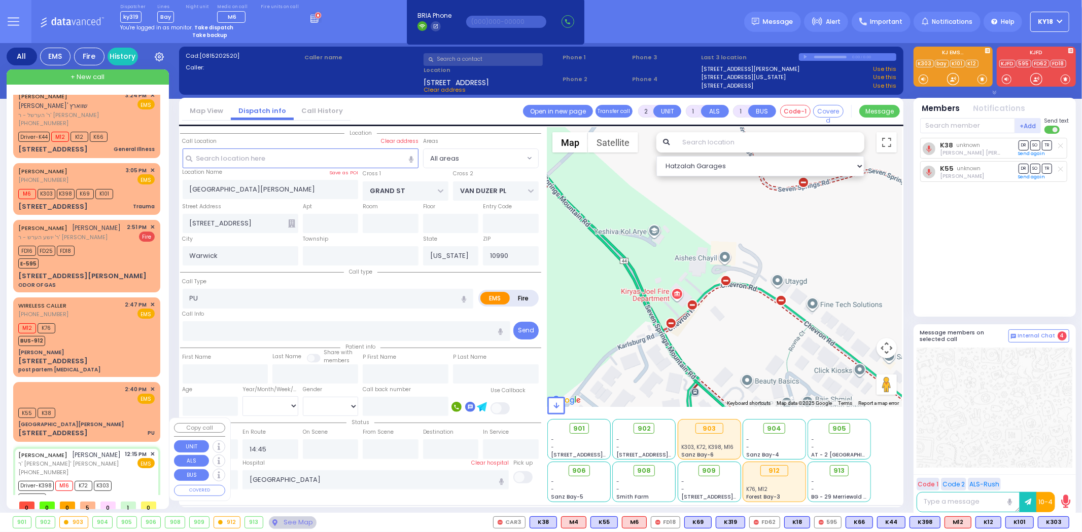
type input "34"
select select "Year"
select select "[DEMOGRAPHIC_DATA]"
type input "12:15"
type input "12:17"
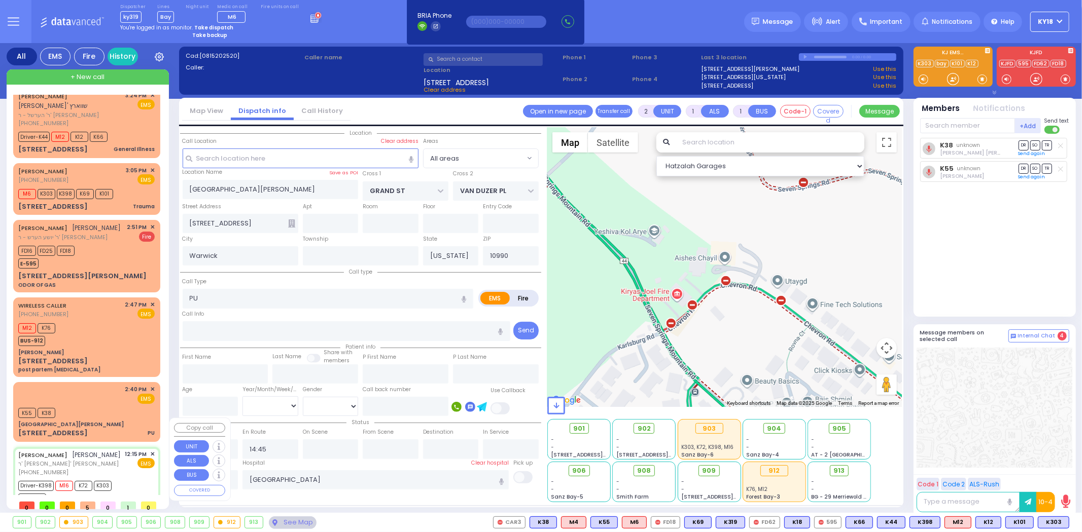
type input "12:24"
type input "12:53"
type input "13:33"
type input "13:58"
type input "[US_STATE][GEOGRAPHIC_DATA]- [GEOGRAPHIC_DATA]"
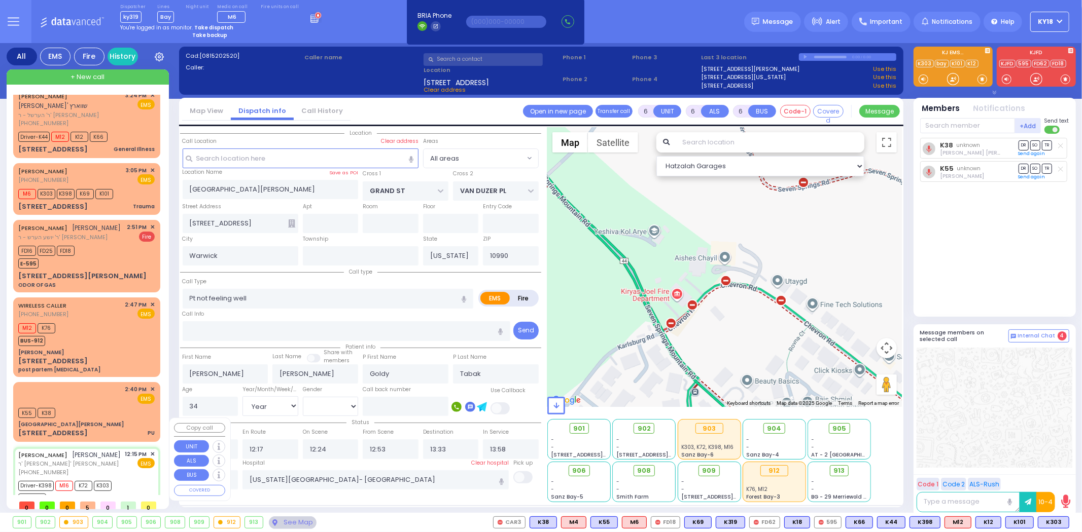
select select "Hatzalah Garages"
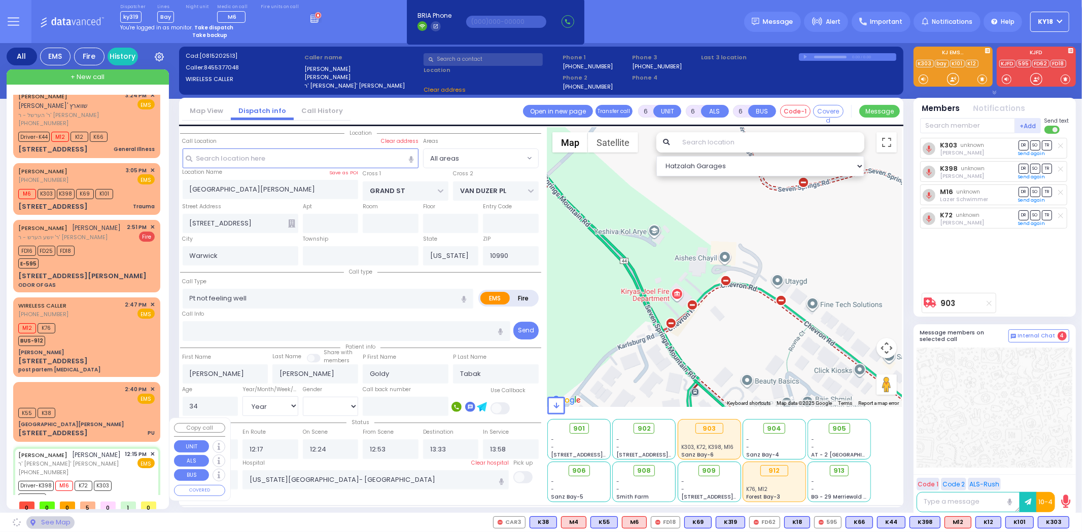
type input "MERRIEWOLD LN SOUTH"
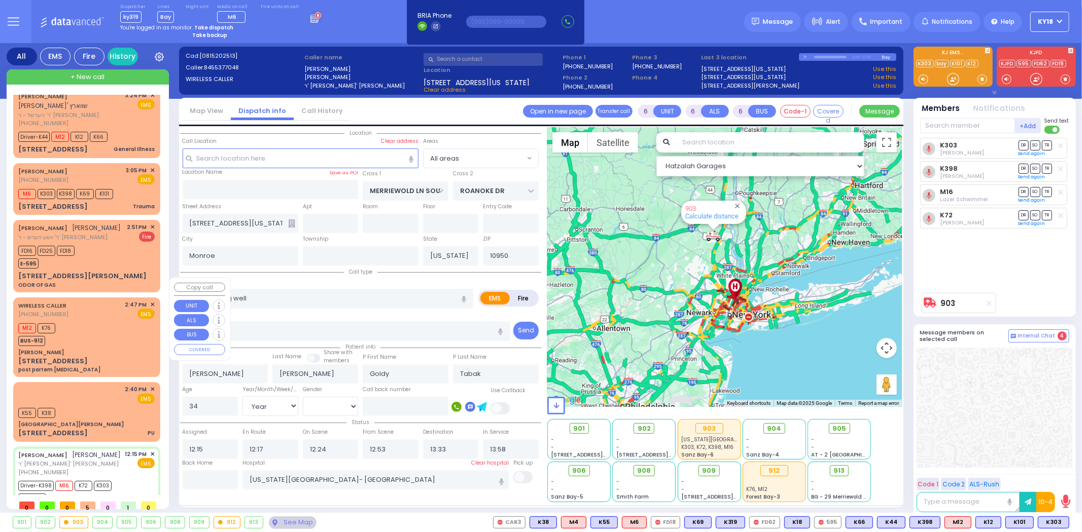
click at [107, 349] on div "[PERSON_NAME]" at bounding box center [86, 353] width 136 height 8
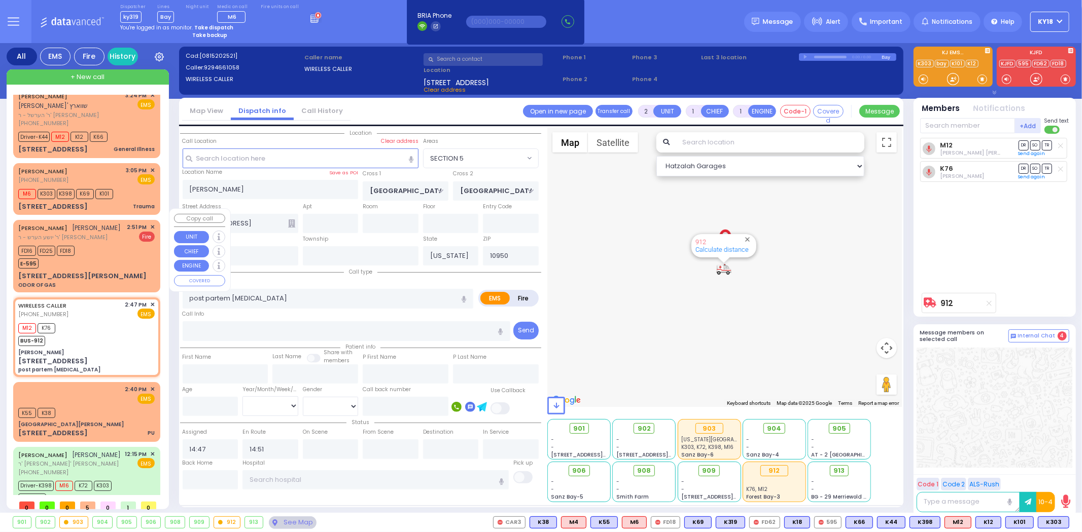
drag, startPoint x: 119, startPoint y: 249, endPoint x: 120, endPoint y: 224, distance: 25.4
click at [119, 249] on div "FD16 FD25 FD18 E-595" at bounding box center [86, 255] width 136 height 25
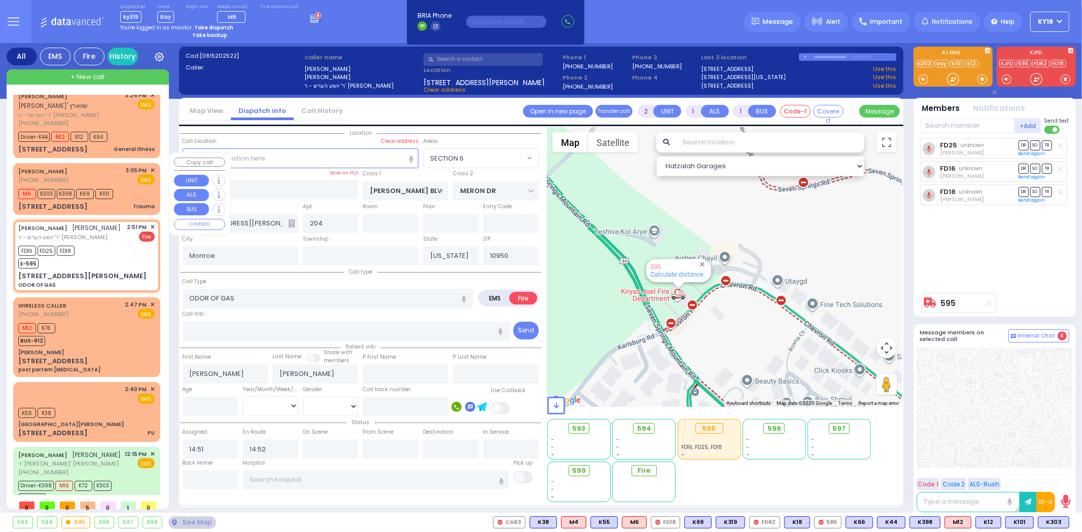
click at [129, 202] on div "[STREET_ADDRESS] Trauma" at bounding box center [86, 207] width 136 height 10
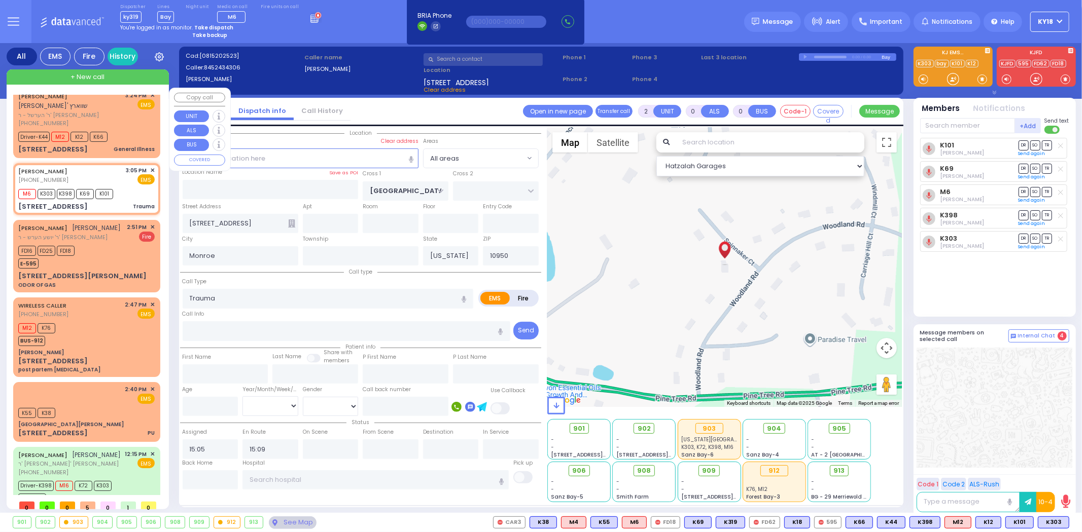
click at [114, 145] on div "[STREET_ADDRESS] General Illness" at bounding box center [86, 150] width 136 height 10
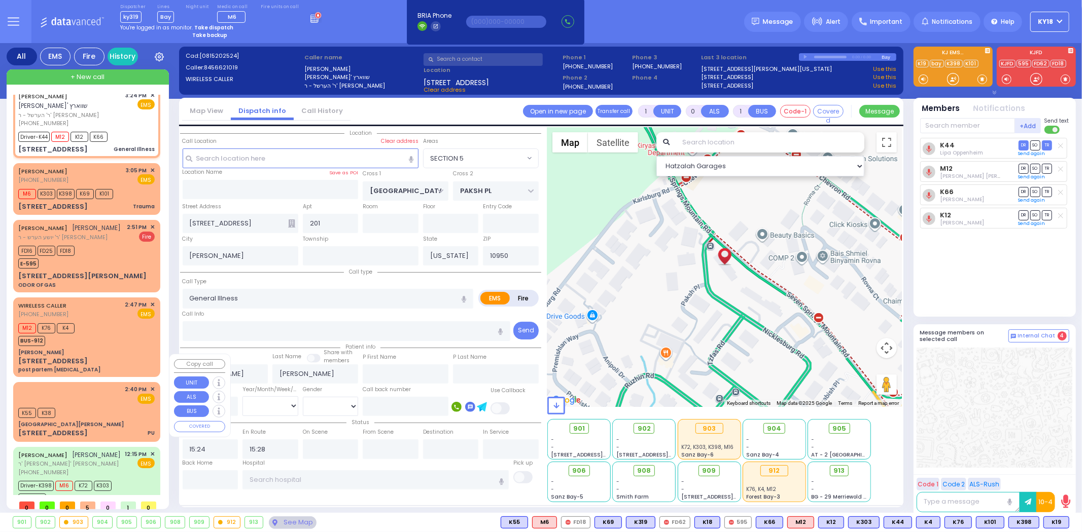
click at [93, 406] on div "K55 K38" at bounding box center [86, 412] width 136 height 13
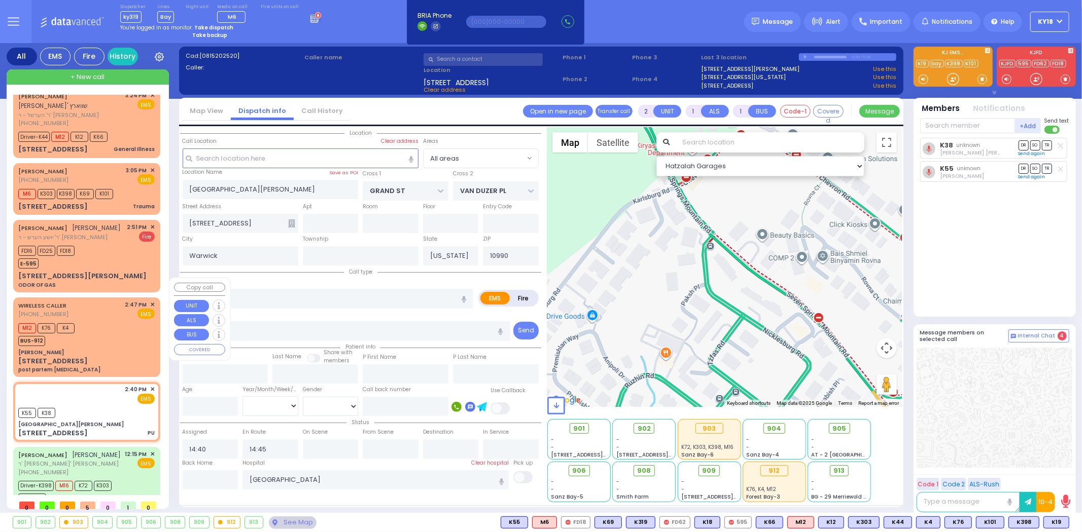
click at [109, 325] on div "M12 K76 K4 BUS-912" at bounding box center [86, 333] width 136 height 25
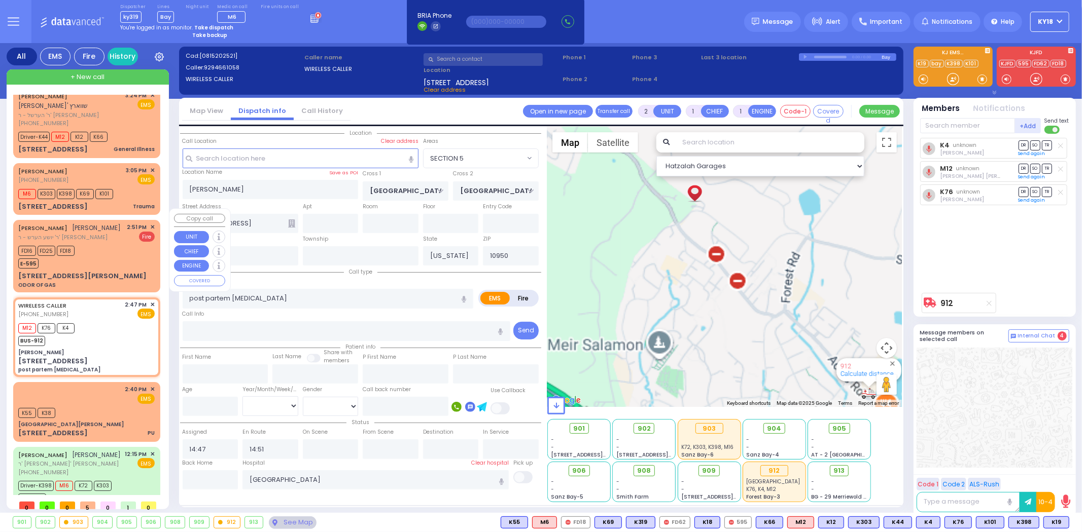
click at [87, 256] on div "FD16 FD25 FD18 E-595" at bounding box center [86, 255] width 136 height 25
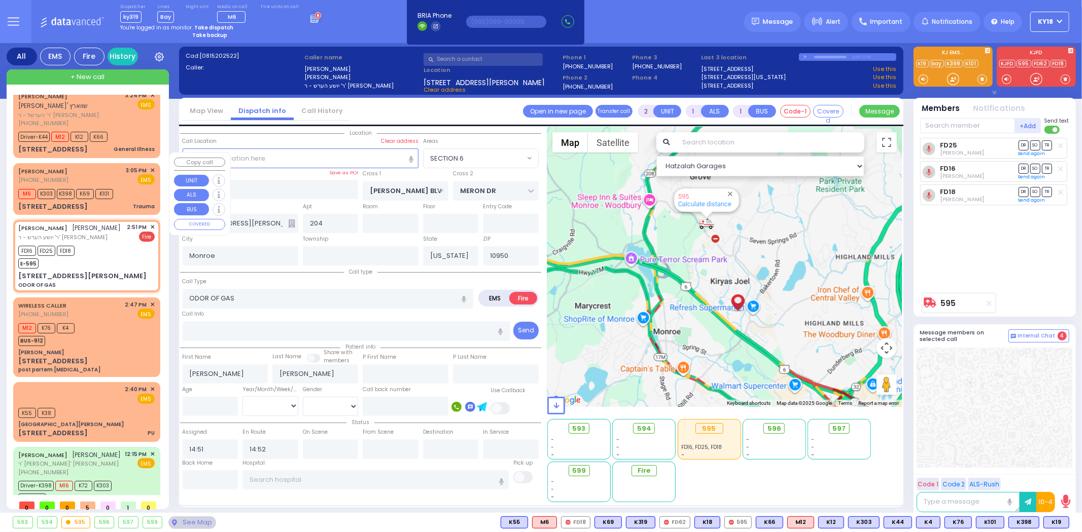
click at [110, 188] on div "[PERSON_NAME] [PHONE_NUMBER] 3:05 PM ✕ EMS M6 K303 K398 K69" at bounding box center [86, 189] width 143 height 49
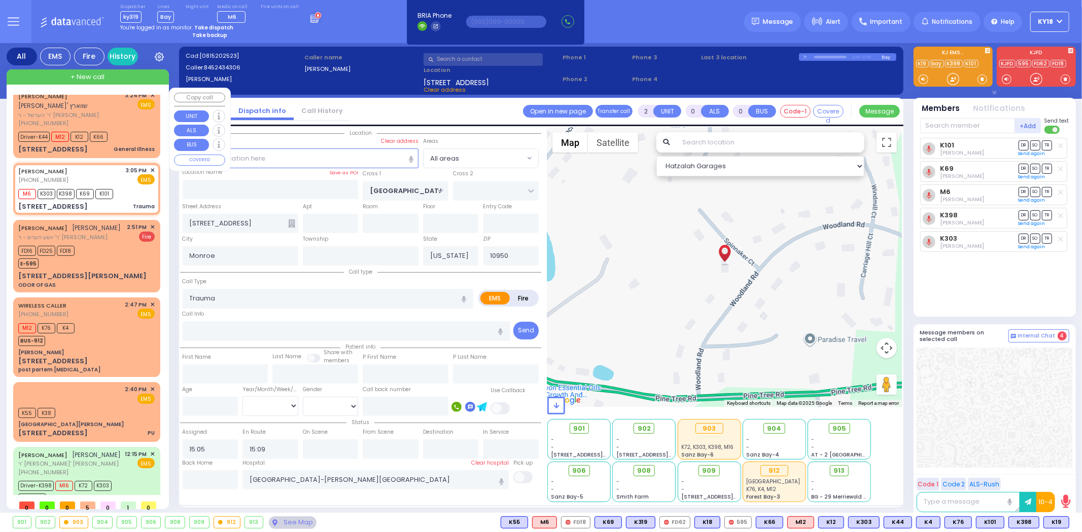
click at [118, 146] on div "General Illness" at bounding box center [134, 150] width 41 height 8
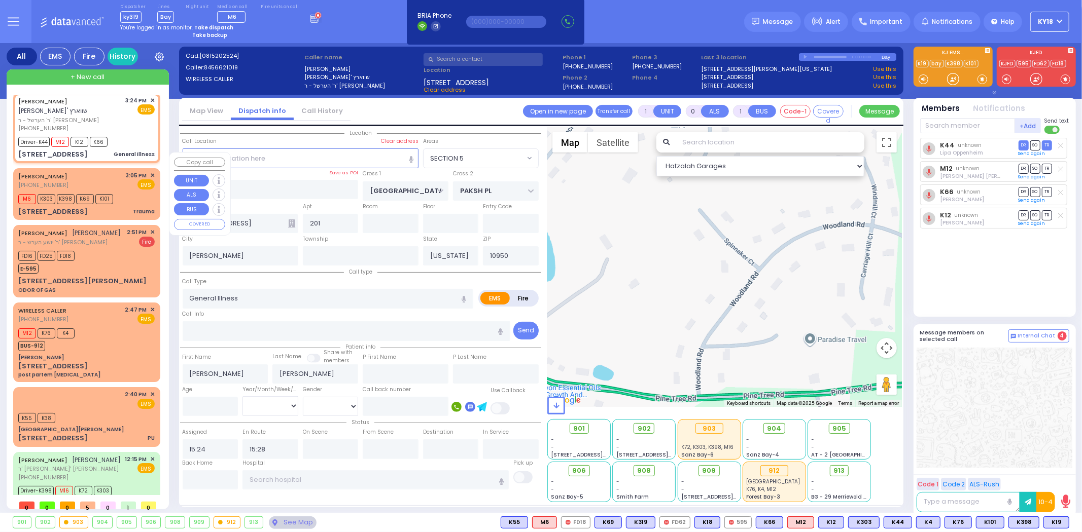
scroll to position [0, 0]
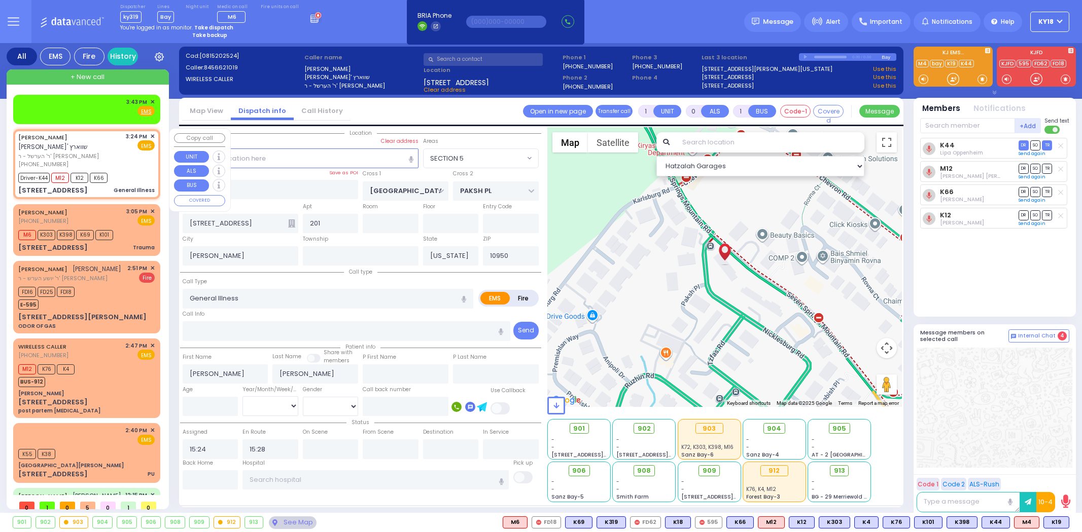
select select "SECTION 5"
select select
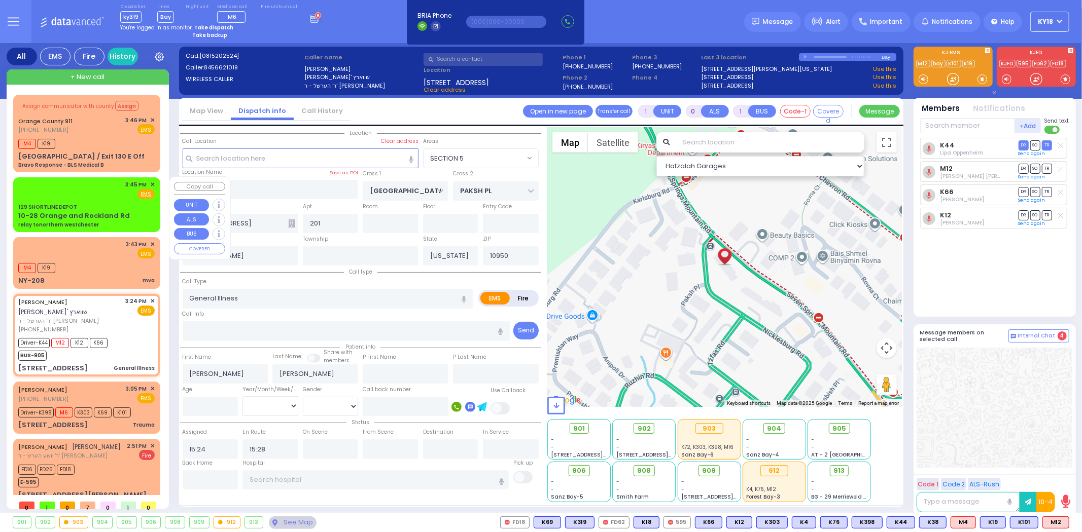
select select
radio input "true"
select select
select select "Hatzalah Garages"
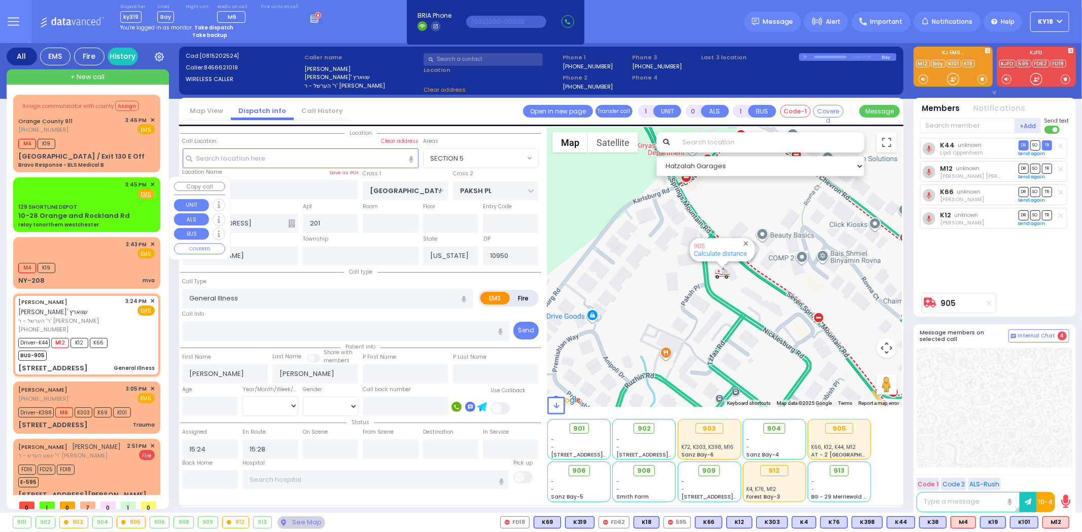
select select "SECTION 5"
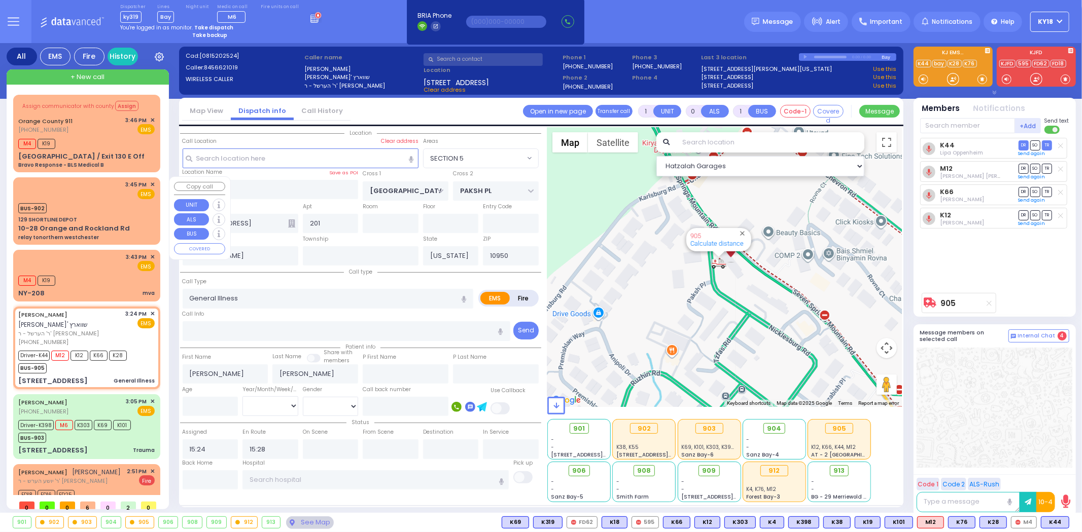
select select
radio input "true"
select select
select select "Hatzalah Garages"
select select "SECTION 5"
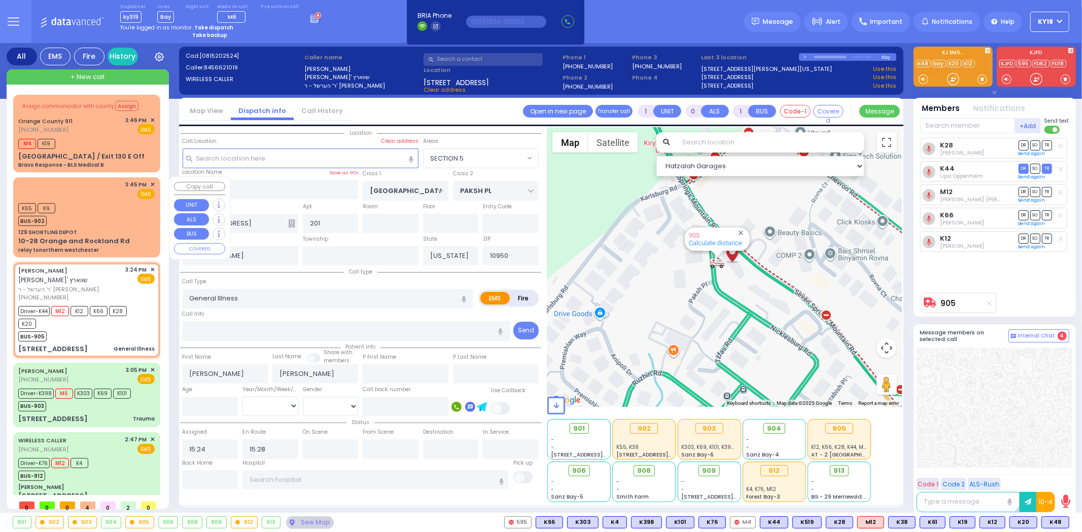
select select
radio input "true"
select select
select select "Hatzalah Garages"
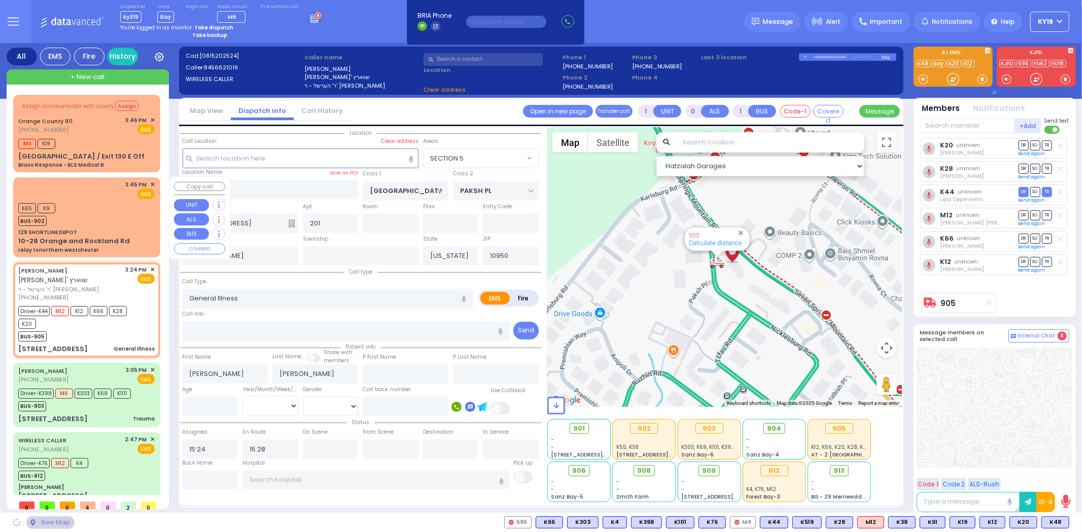
select select "SECTION 5"
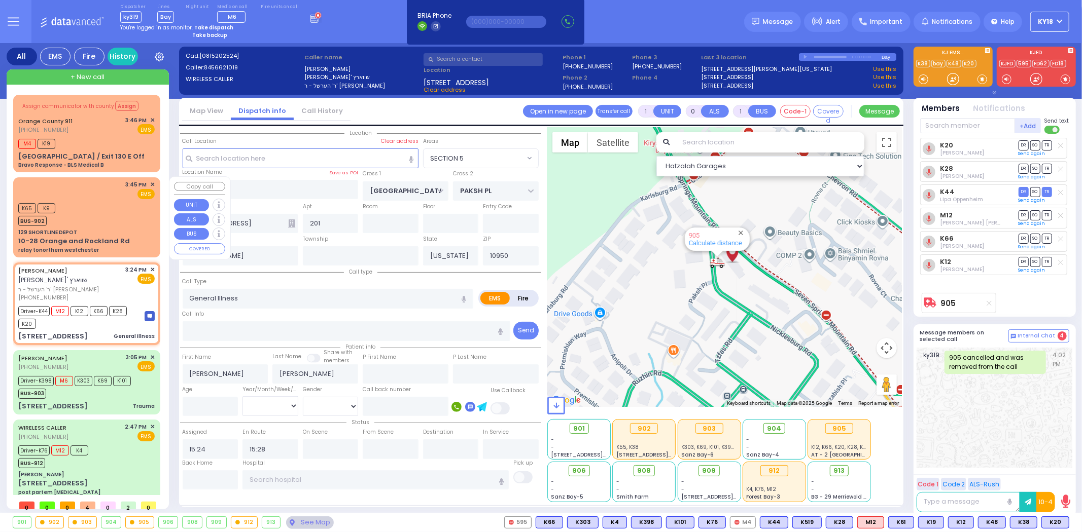
select select
radio input "true"
select select
select select "Hatzalah Garages"
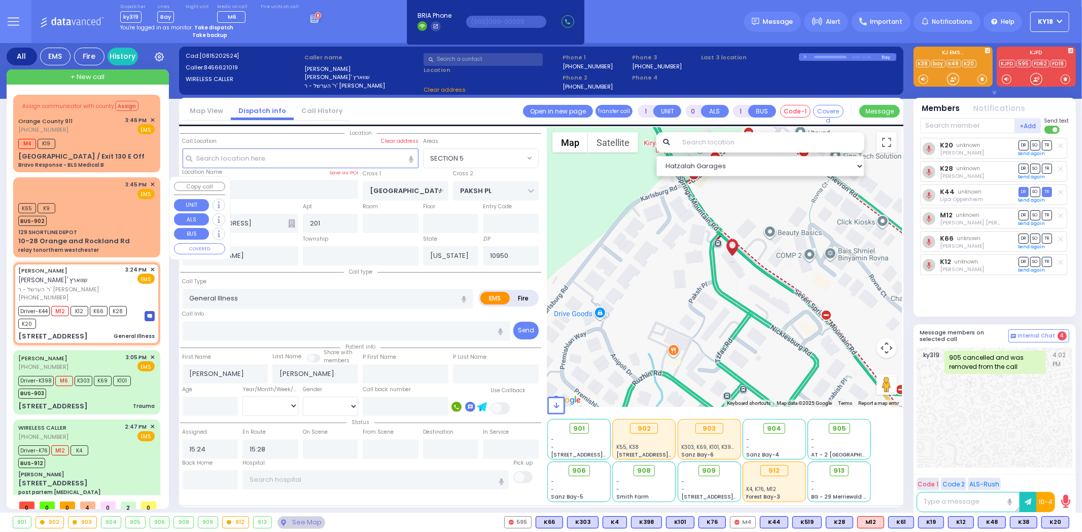
select select "SECTION 5"
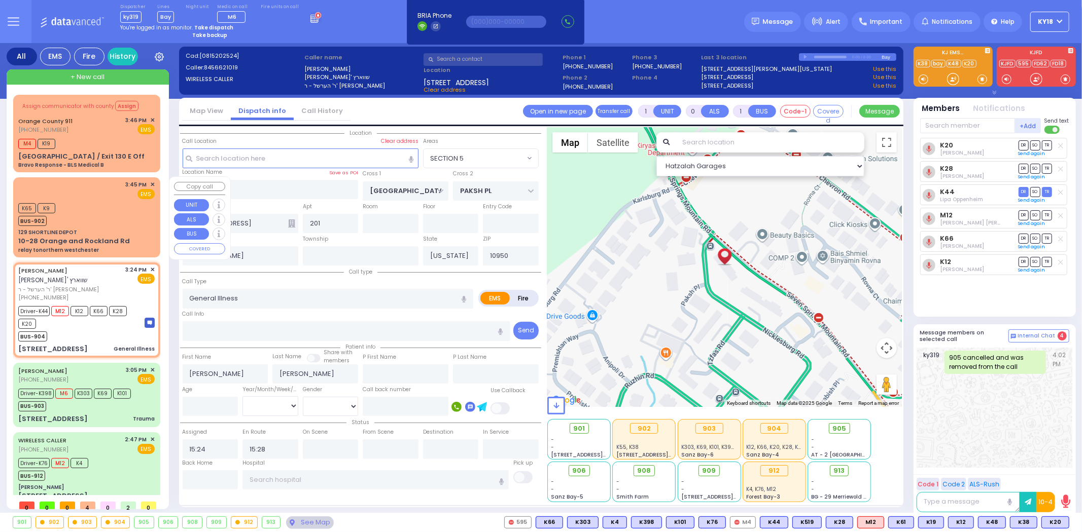
select select
radio input "true"
select select
select select "Hatzalah Garages"
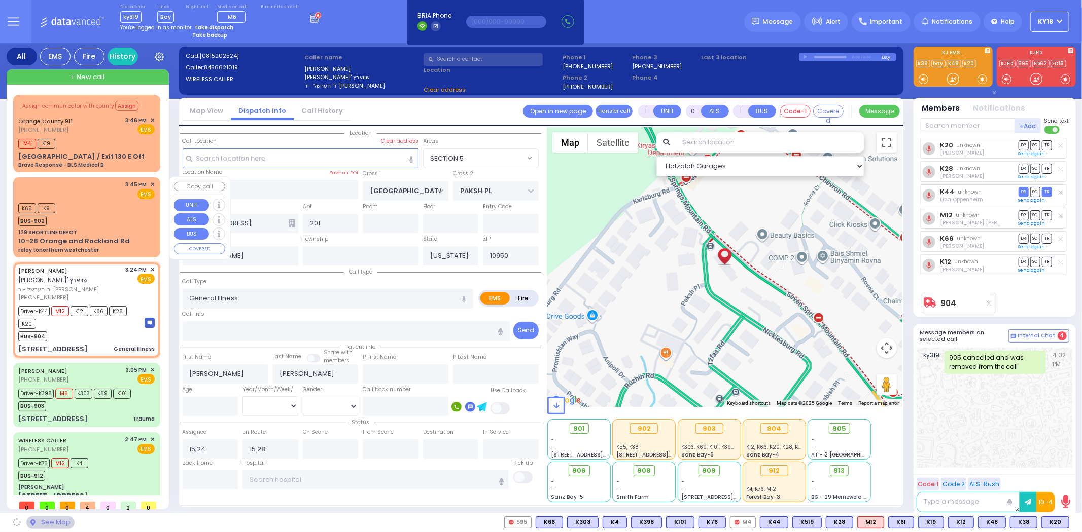
select select "SECTION 5"
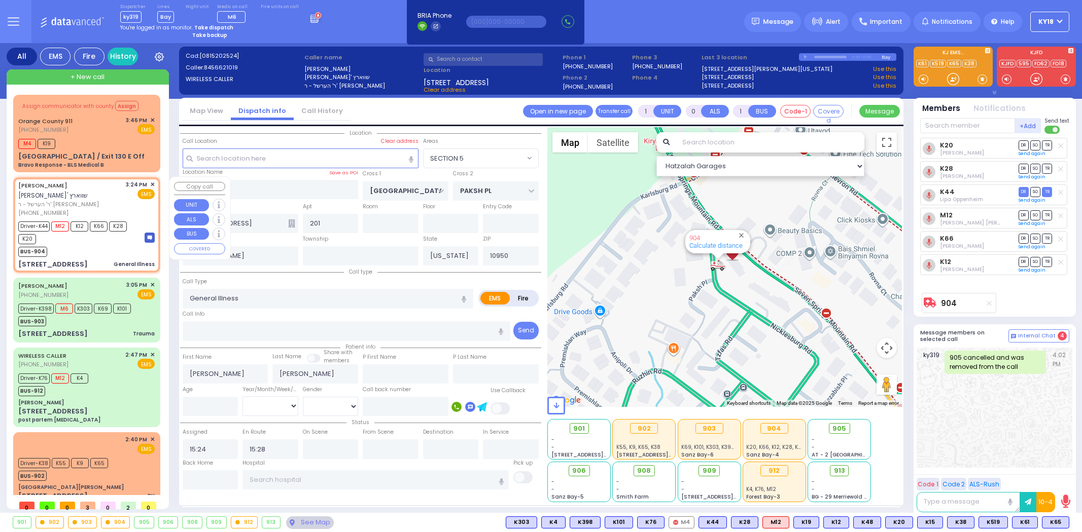
select select "SECTION 5"
select select
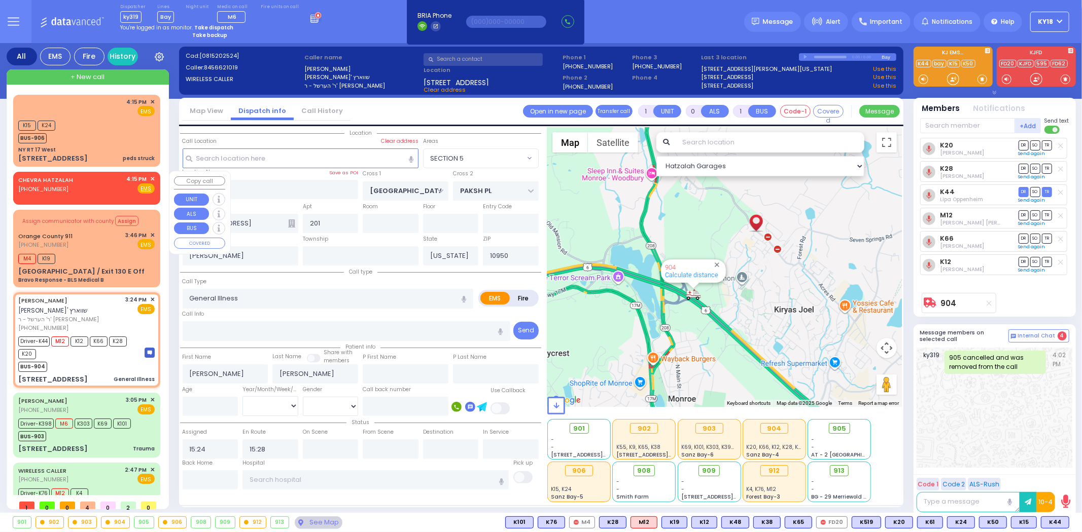
select select
radio input "true"
select select
type input "[US_STATE][GEOGRAPHIC_DATA]- [GEOGRAPHIC_DATA]"
select select "Hatzalah Garages"
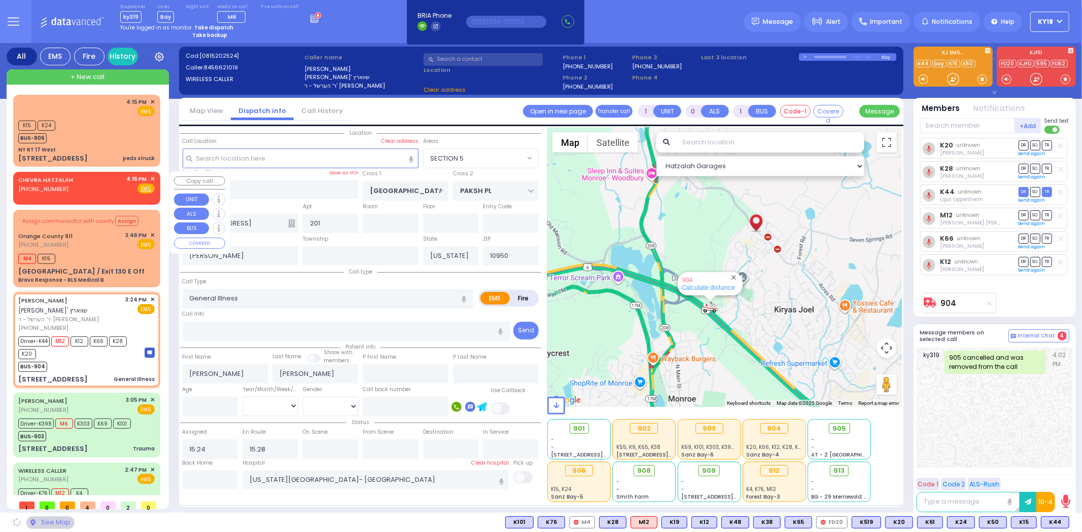
select select "SECTION 5"
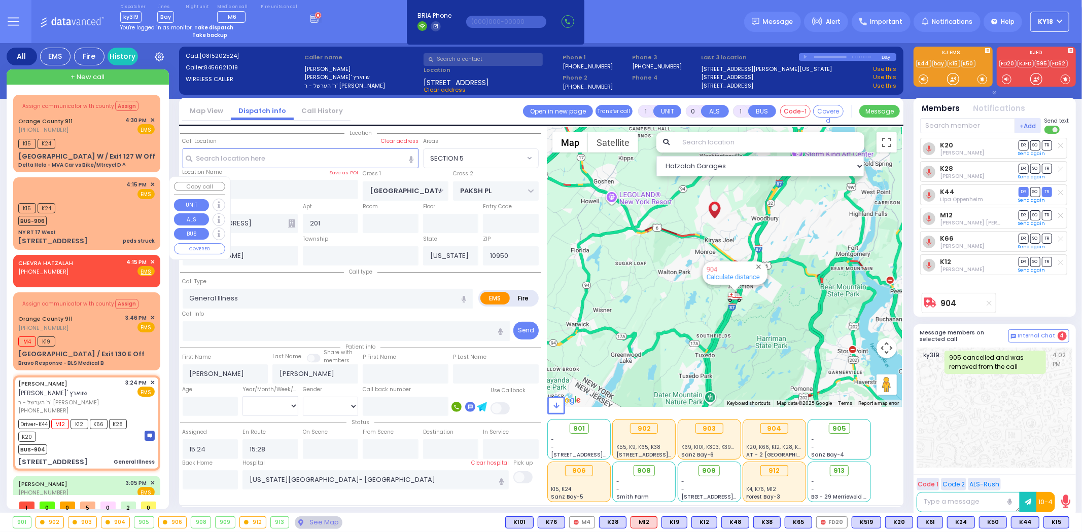
type input "6"
select select
radio input "true"
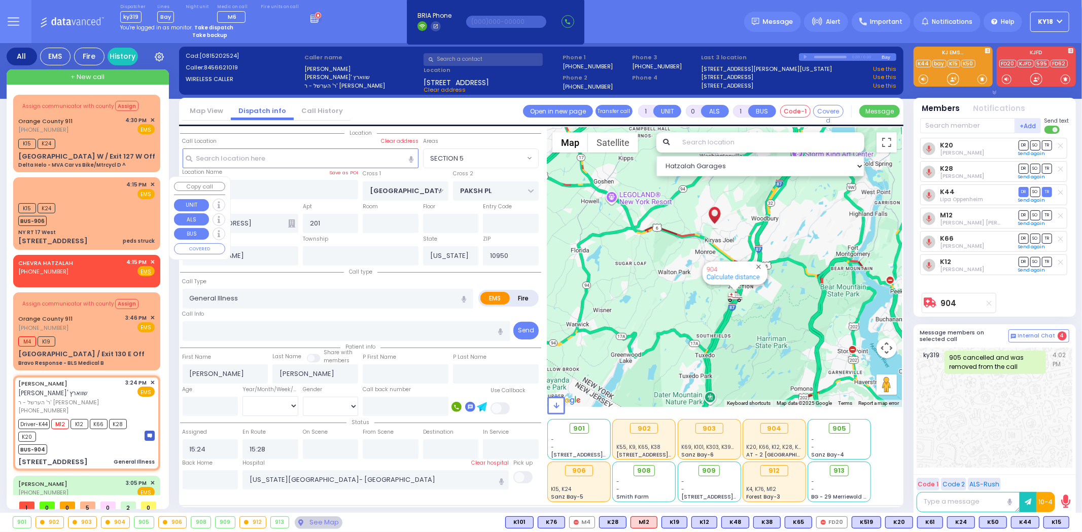
type input "Unknown"
select select "Year"
select select "SECTION 5"
select select "Hatzalah Garages"
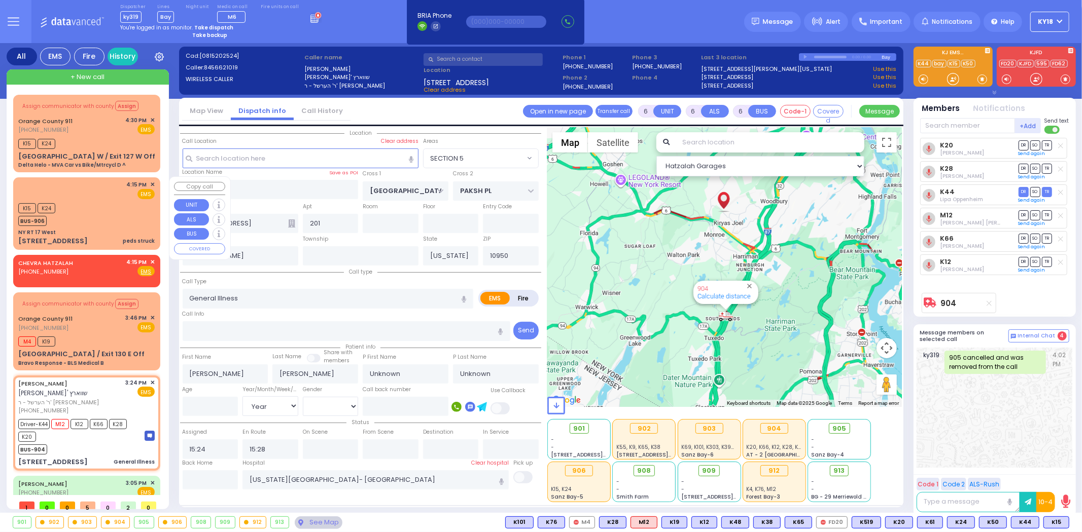
select select
radio input "true"
select select "Year"
type input "15:29"
type input "16:20"
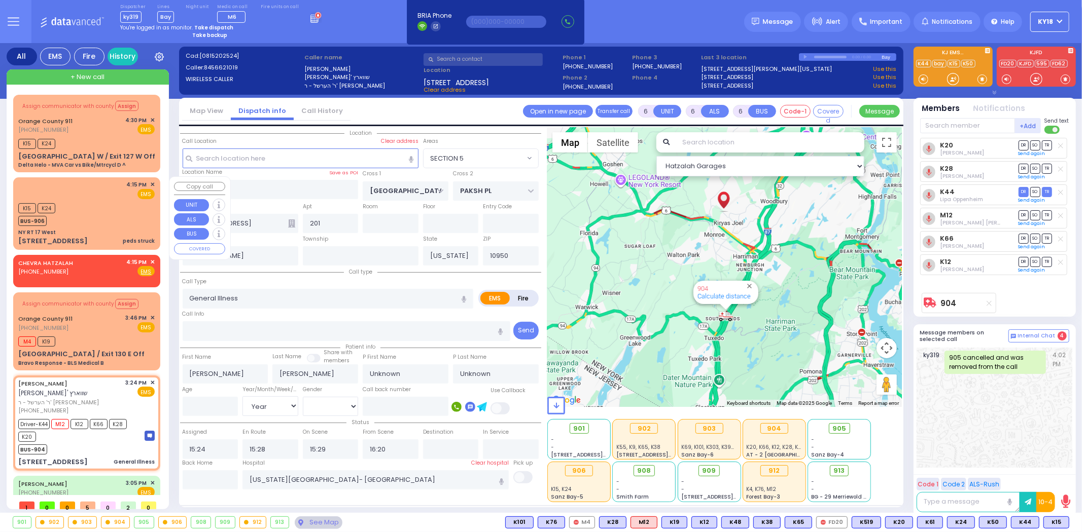
select select "Hatzalah Garages"
select select "SECTION 5"
select select
radio input "true"
select select "Year"
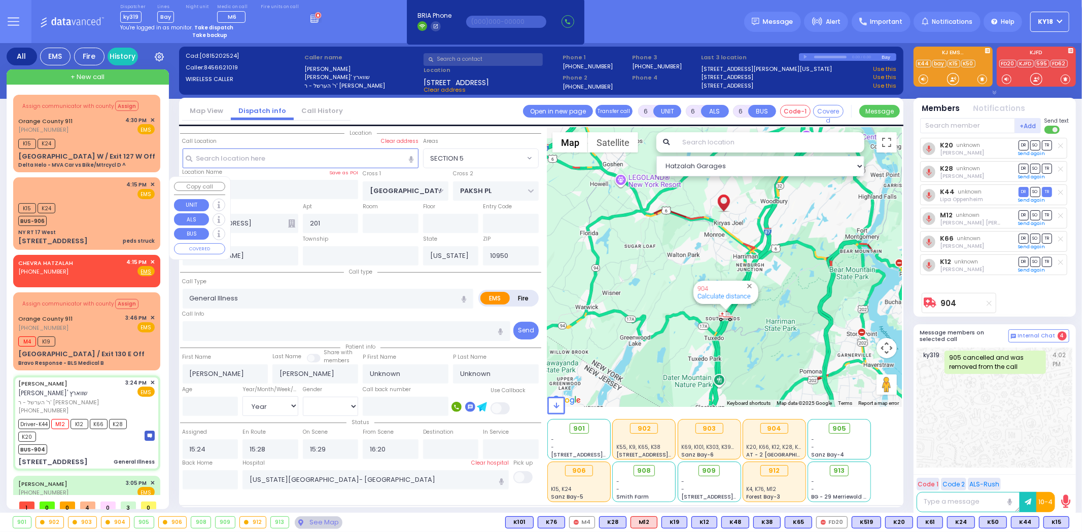
select select "SECTION 5"
select select "Hatzalah Garages"
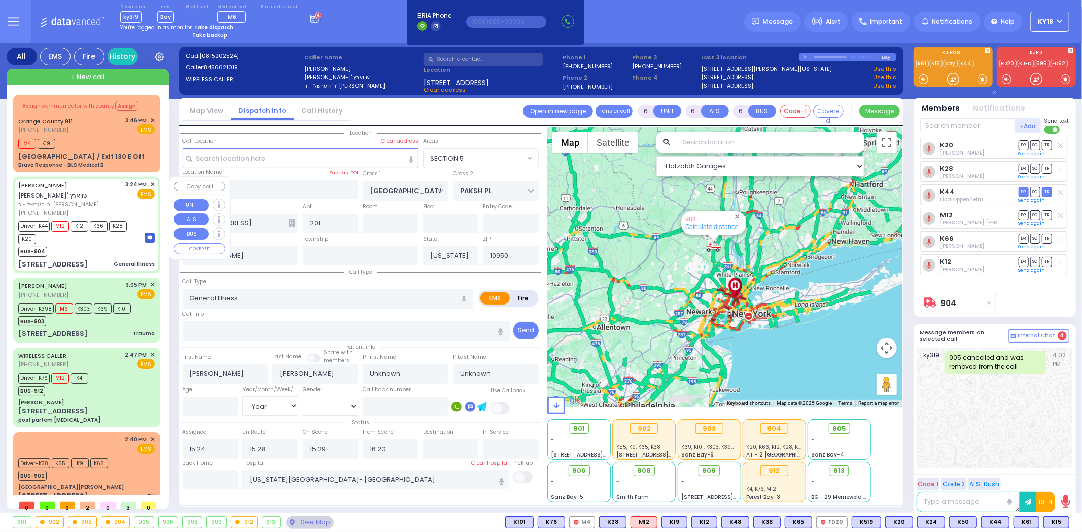
select select
radio input "true"
type input "Rivka"
type input "Schwartz"
type input "69"
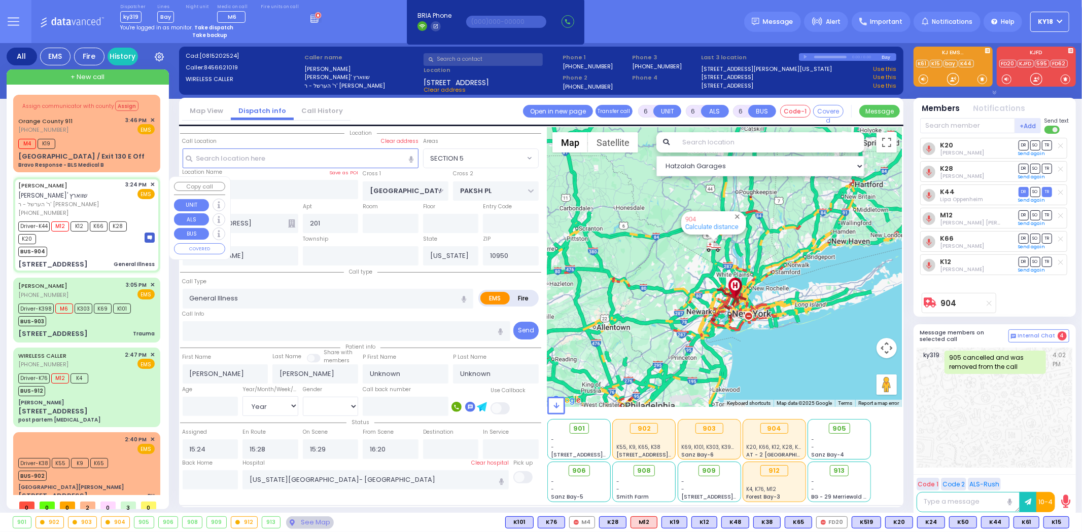
select select "Year"
select select "[DEMOGRAPHIC_DATA]"
select select "Hatzalah Garages"
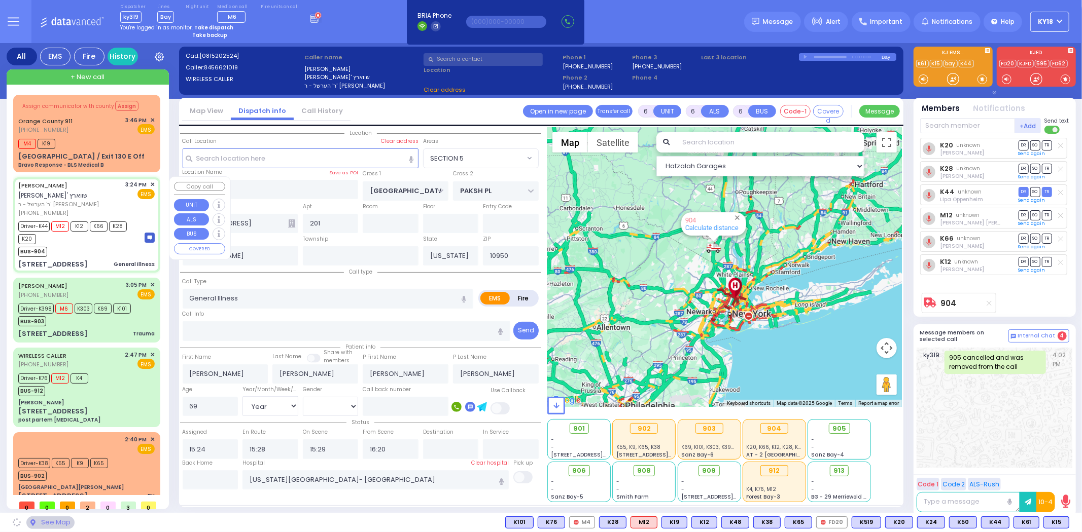
select select "SECTION 5"
